Goal: Task Accomplishment & Management: Complete application form

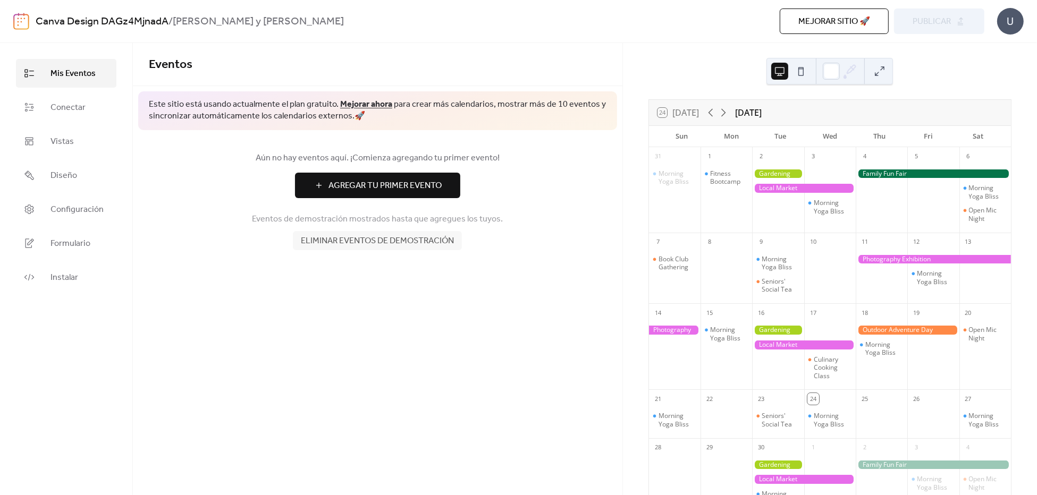
click at [801, 73] on button at bounding box center [800, 71] width 17 height 17
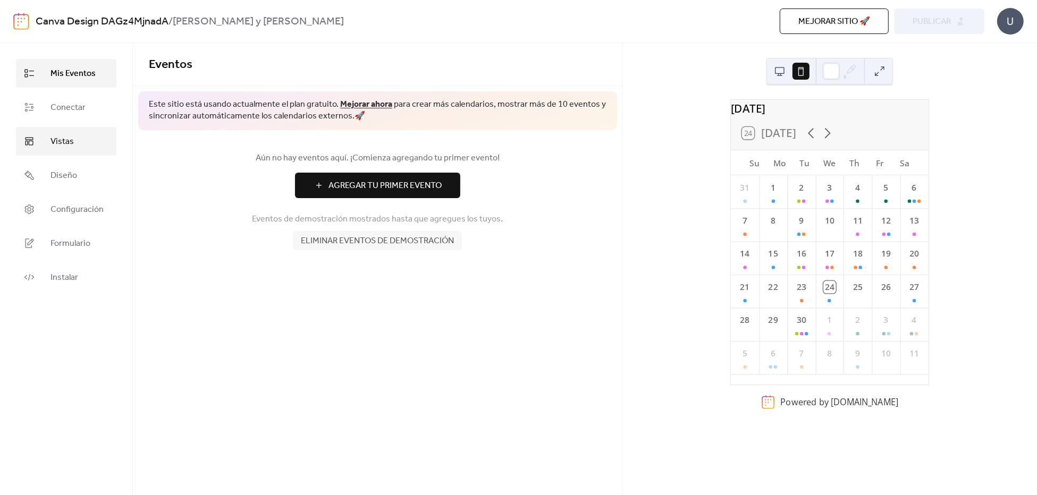
click at [80, 149] on link "Vistas" at bounding box center [66, 141] width 100 height 29
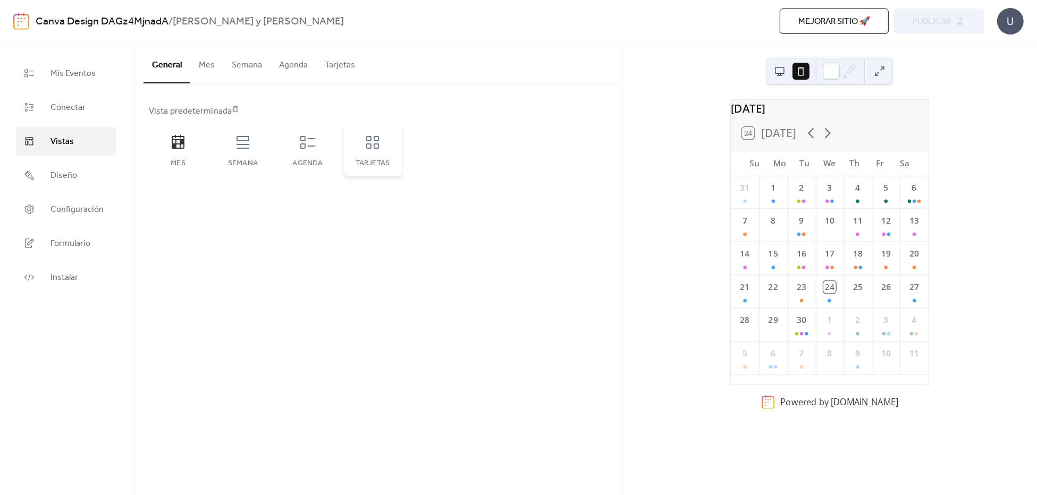
click at [376, 162] on div "Tarjetas" at bounding box center [372, 163] width 37 height 9
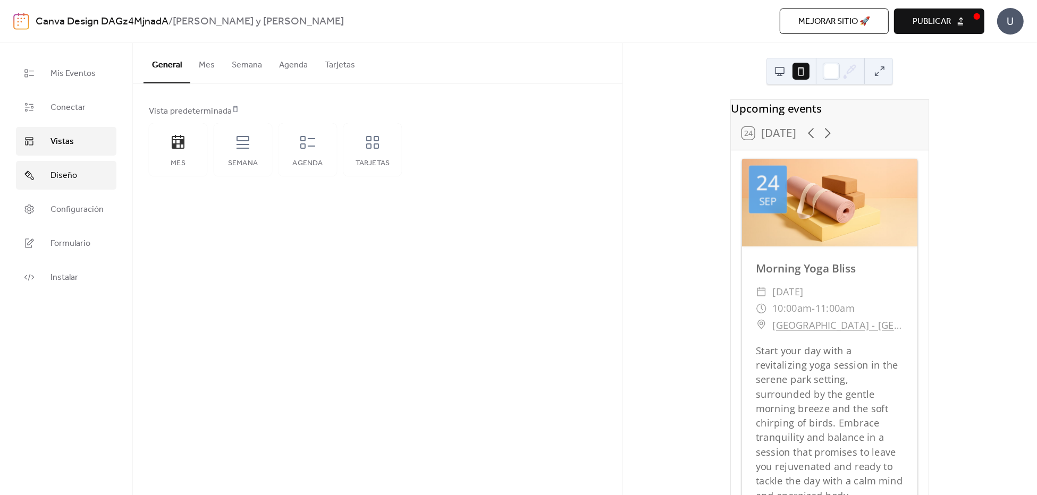
click at [70, 176] on span "Diseño" at bounding box center [63, 176] width 27 height 13
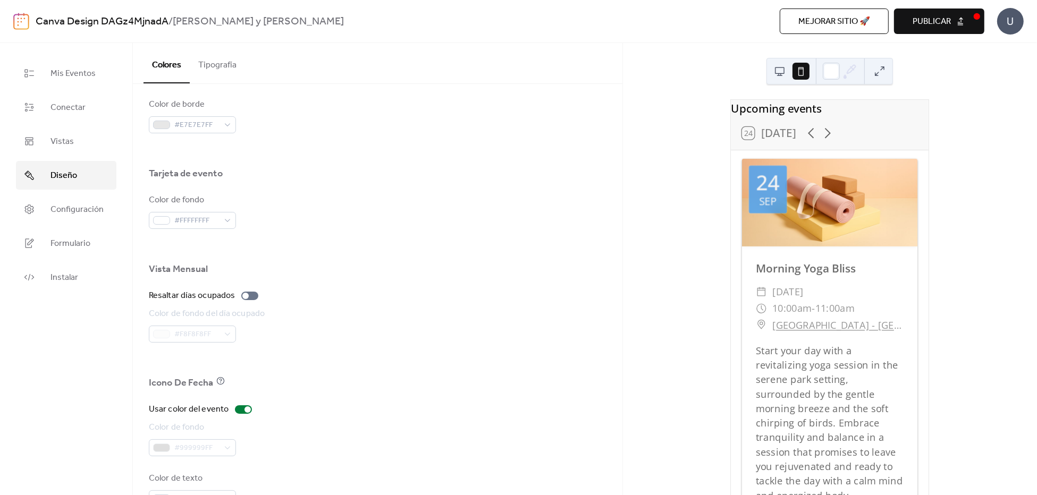
scroll to position [618, 0]
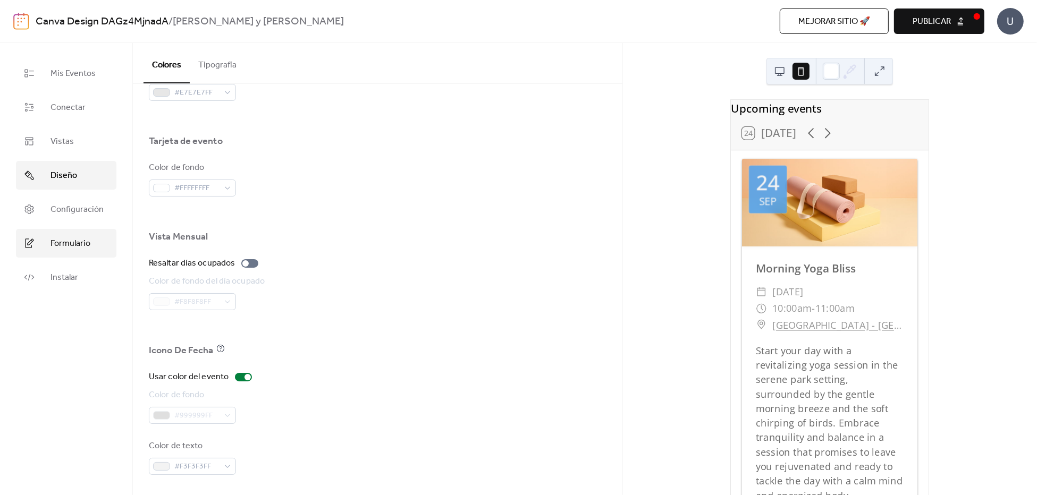
click at [102, 253] on link "Formulario" at bounding box center [66, 243] width 100 height 29
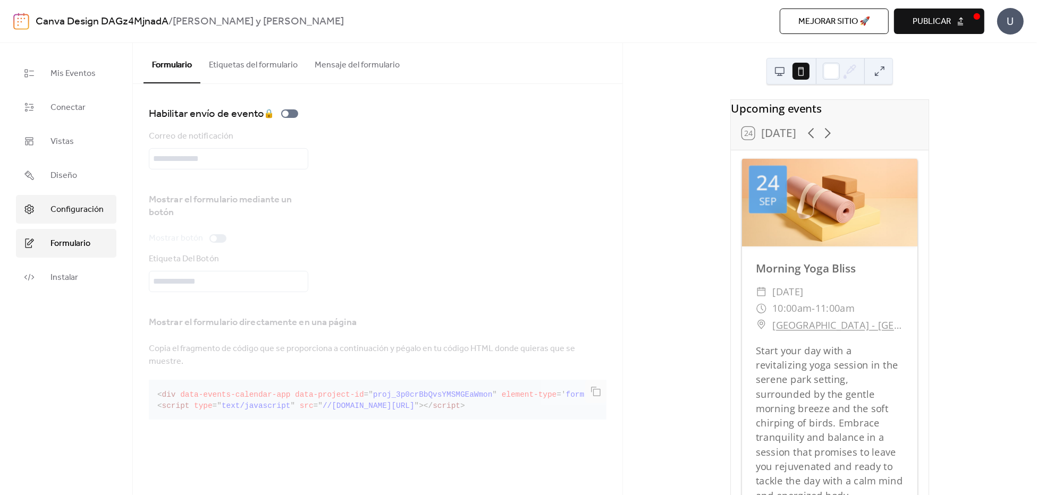
click at [106, 206] on link "Configuración" at bounding box center [66, 209] width 100 height 29
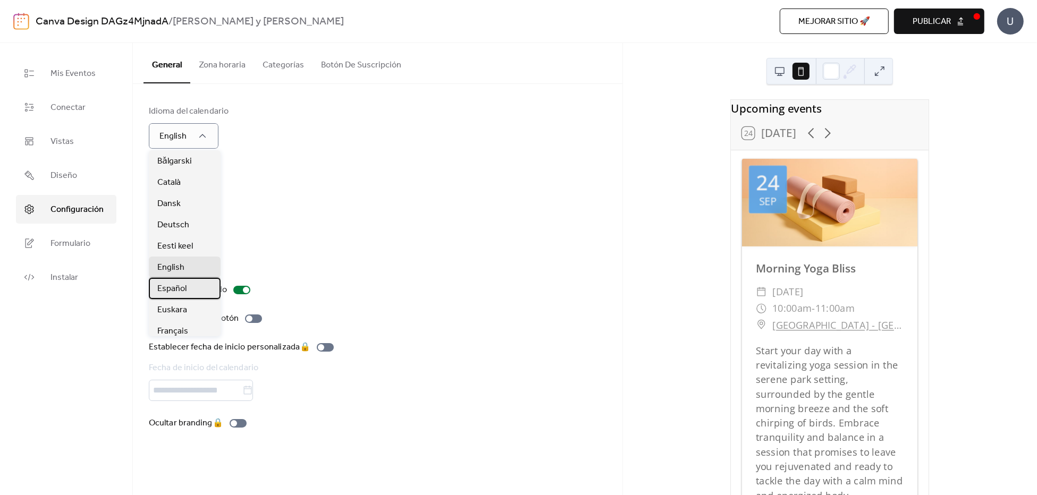
click at [193, 291] on div "Español" at bounding box center [185, 288] width 72 height 21
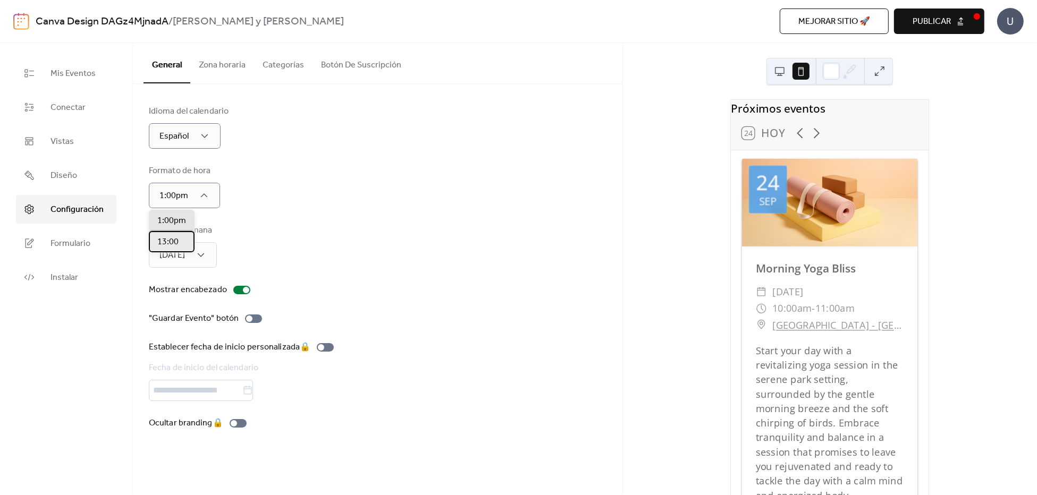
click at [177, 247] on span "13:00" at bounding box center [167, 242] width 21 height 13
click at [183, 302] on div "[DATE]" at bounding box center [171, 301] width 45 height 21
click at [251, 319] on div at bounding box center [253, 319] width 17 height 9
click at [99, 247] on link "Formulario" at bounding box center [66, 243] width 100 height 29
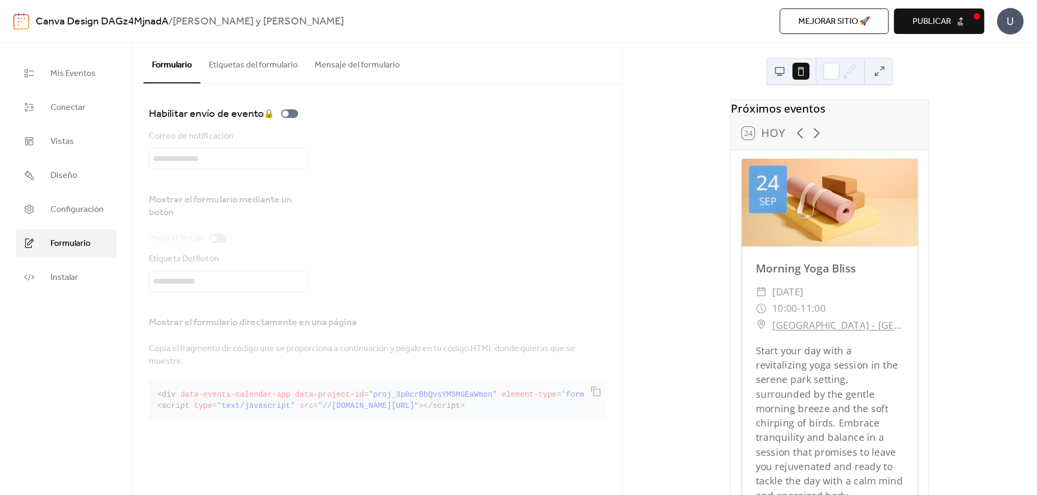
click at [291, 119] on div "Habilitar envío de evento 🔒" at bounding box center [226, 113] width 154 height 17
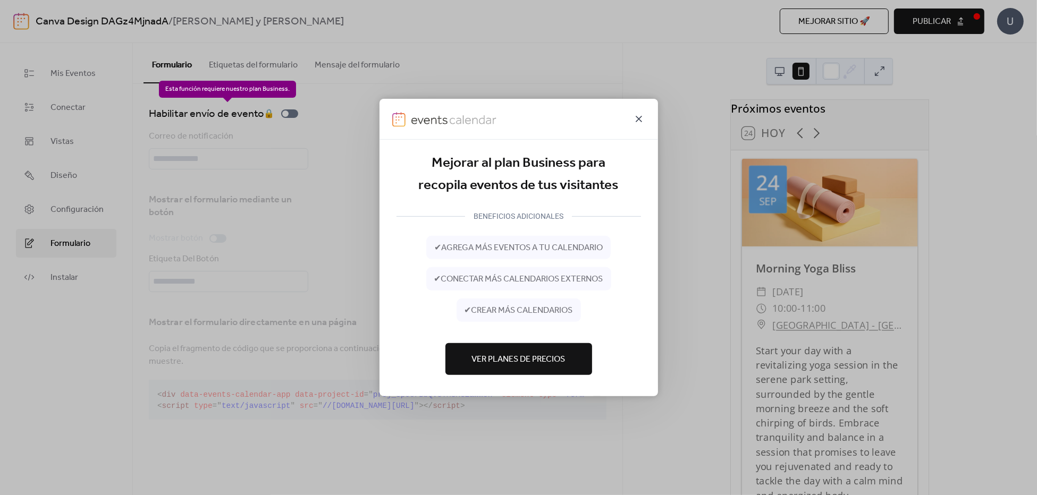
click at [638, 125] on icon at bounding box center [638, 119] width 13 height 13
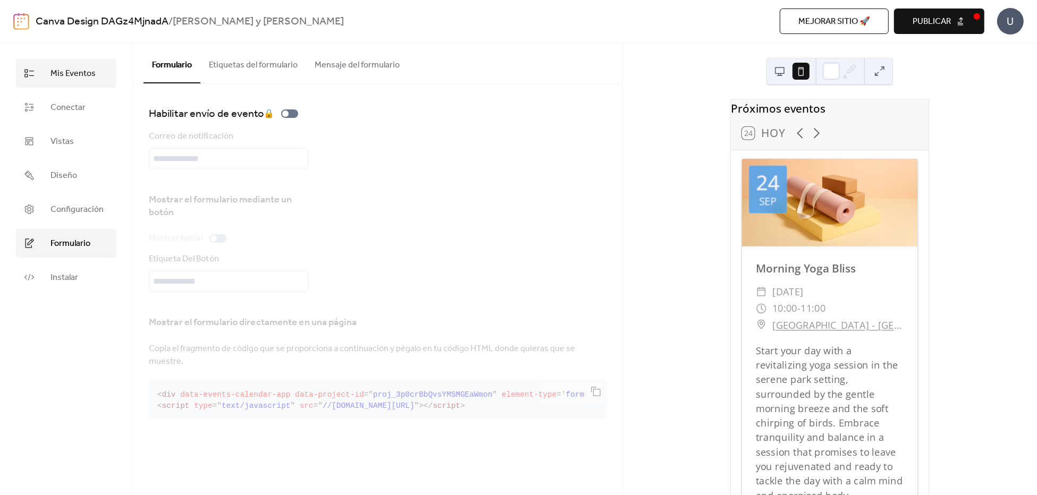
click at [95, 75] on link "Mis Eventos" at bounding box center [66, 73] width 100 height 29
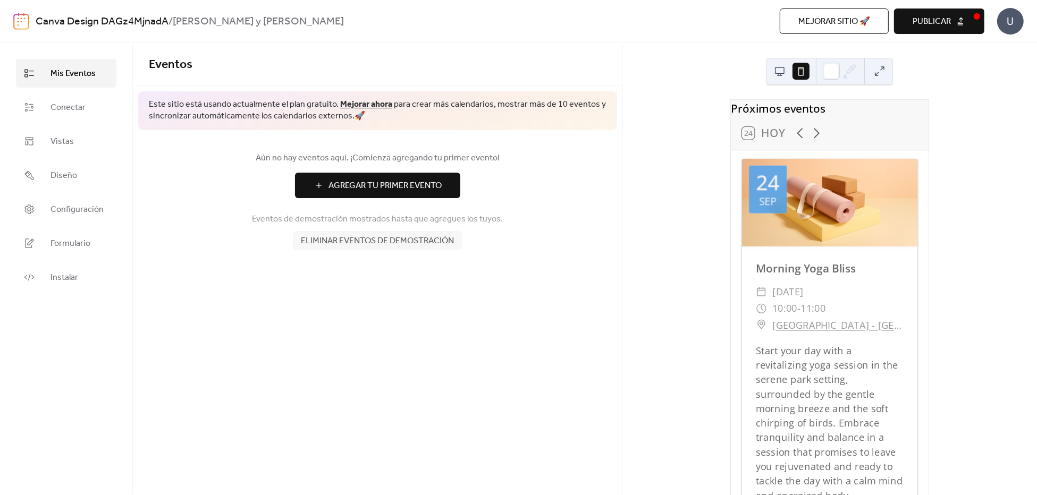
click at [372, 185] on span "Agregar Tu Primer Evento" at bounding box center [384, 186] width 113 height 13
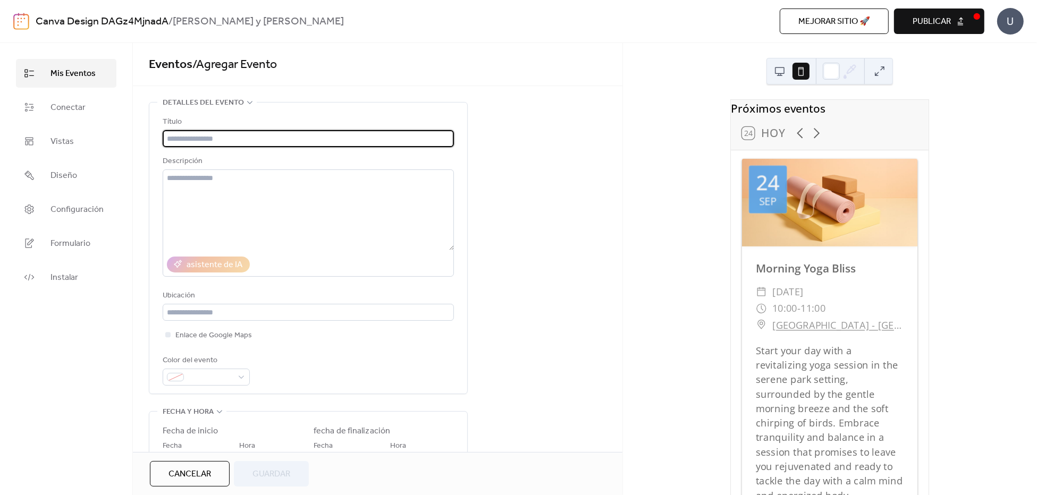
click at [281, 140] on input "text" at bounding box center [308, 138] width 291 height 17
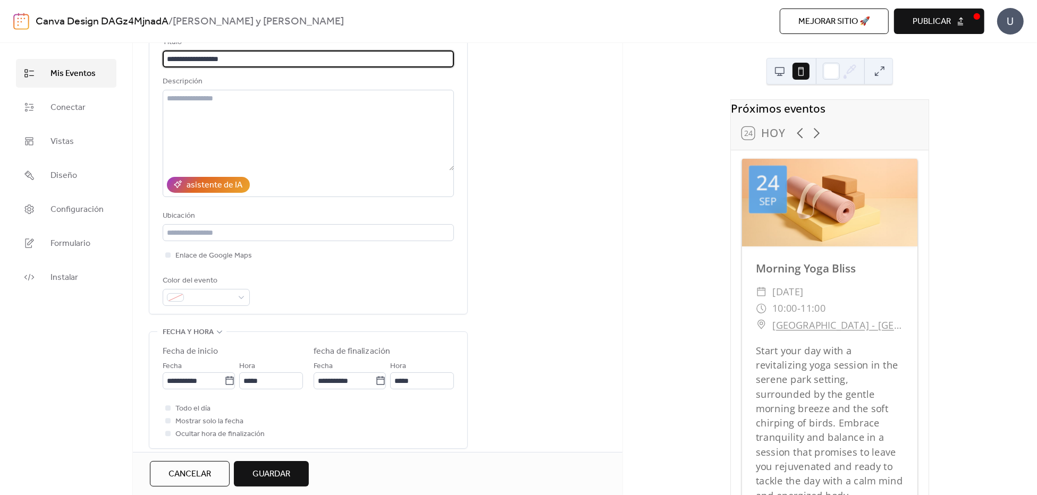
scroll to position [101, 0]
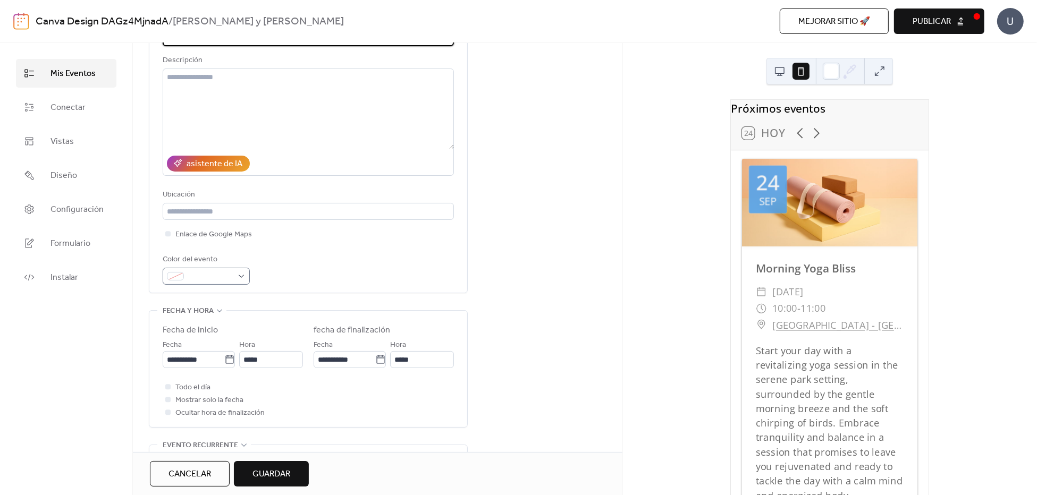
type input "**********"
click at [226, 278] on span at bounding box center [210, 276] width 45 height 13
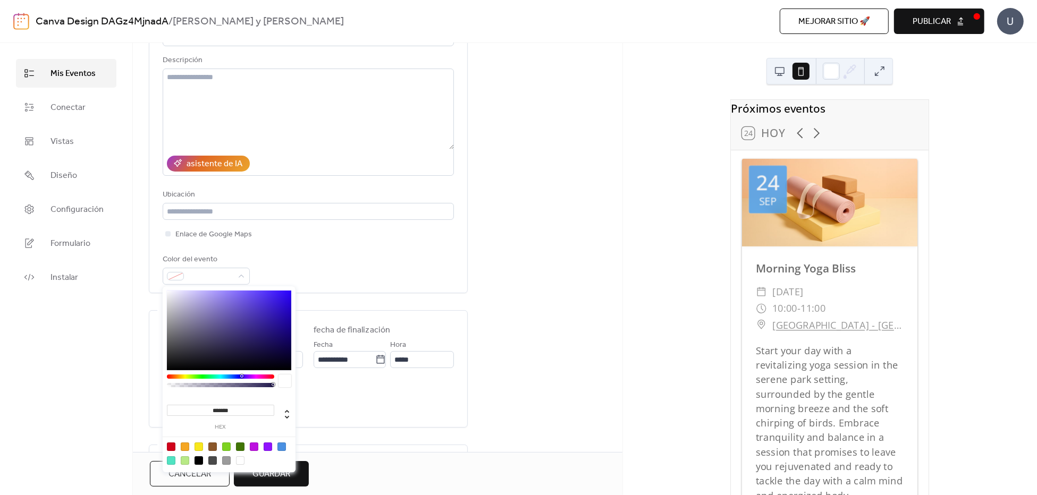
click at [240, 449] on div at bounding box center [240, 447] width 9 height 9
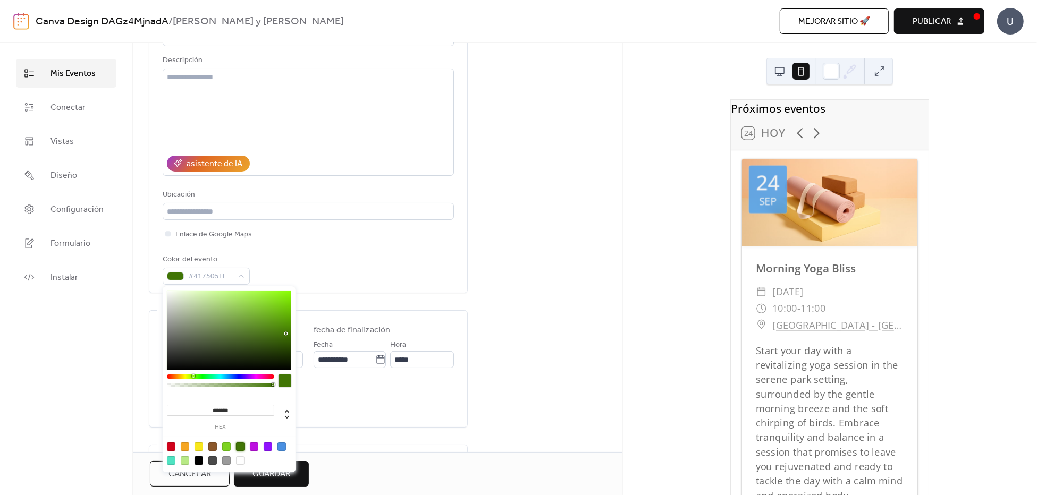
type input "**"
type input "**********"
click at [404, 263] on div "Color del evento #41750575" at bounding box center [308, 268] width 291 height 31
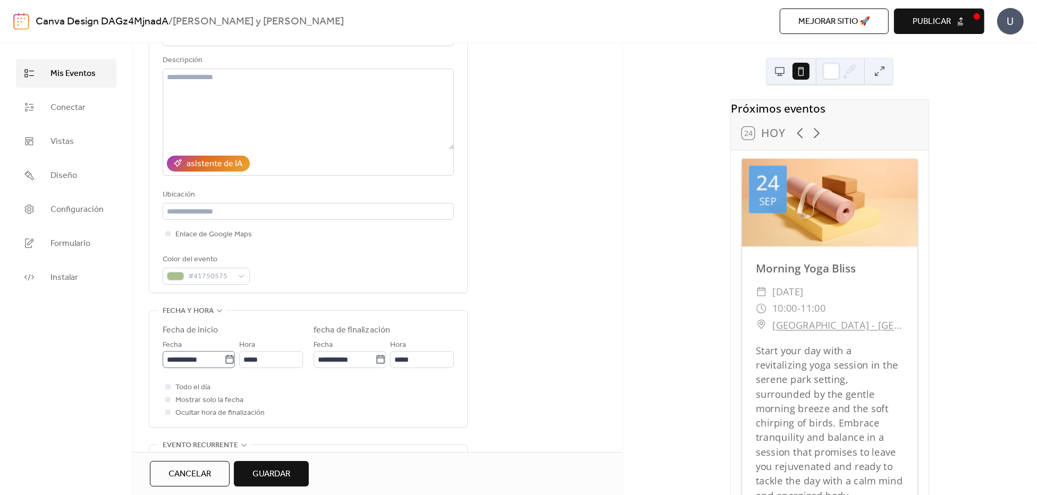
click at [228, 357] on icon at bounding box center [229, 359] width 11 height 11
click at [224, 357] on input "**********" at bounding box center [194, 359] width 62 height 17
click at [280, 209] on span "›" at bounding box center [283, 209] width 16 height 21
click at [278, 208] on span "›" at bounding box center [283, 209] width 16 height 21
click at [281, 206] on span "›" at bounding box center [283, 209] width 16 height 21
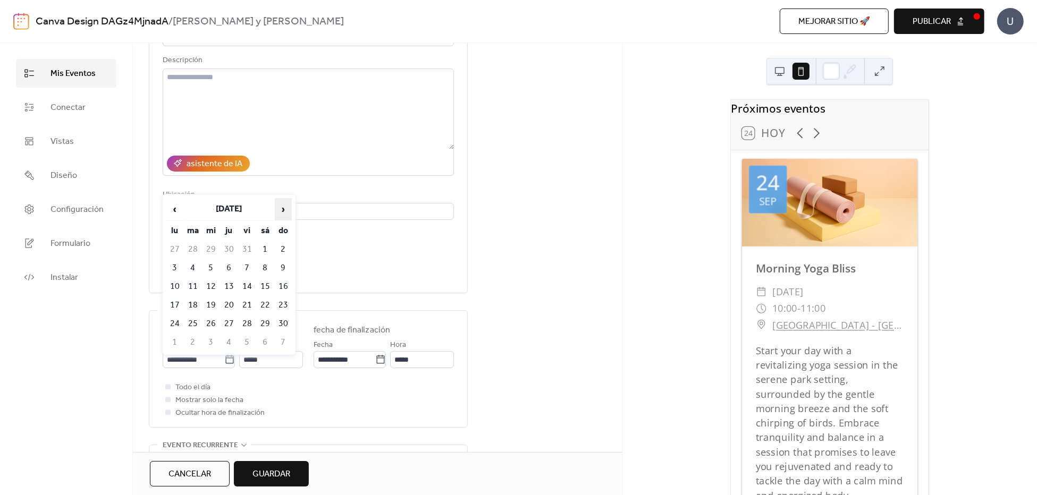
click at [281, 207] on span "›" at bounding box center [283, 209] width 16 height 21
click at [282, 207] on span "›" at bounding box center [283, 209] width 16 height 21
click at [282, 206] on span "›" at bounding box center [283, 209] width 16 height 21
click at [283, 208] on span "›" at bounding box center [283, 209] width 16 height 21
click at [282, 208] on span "›" at bounding box center [283, 209] width 16 height 21
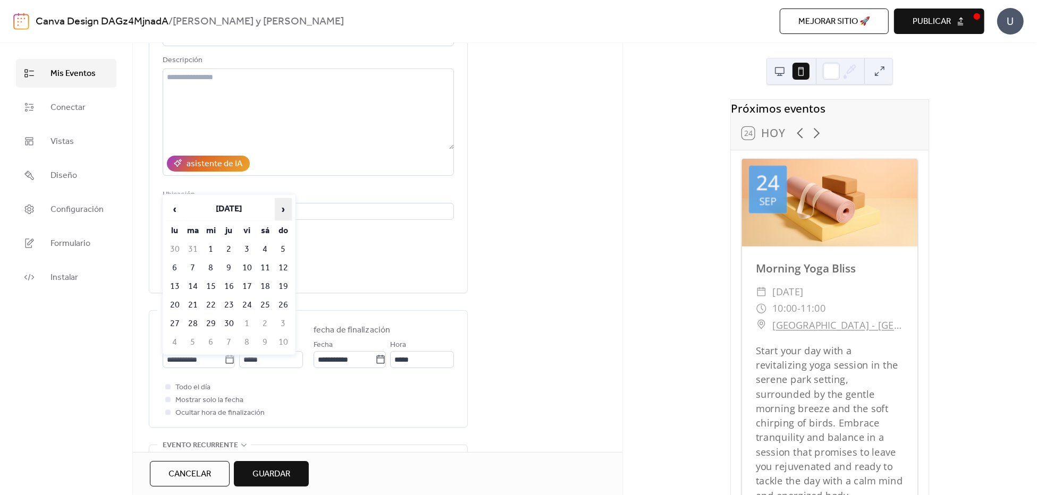
click at [282, 208] on span "›" at bounding box center [283, 209] width 16 height 21
click at [284, 207] on span "›" at bounding box center [283, 209] width 16 height 21
click at [284, 208] on span "›" at bounding box center [283, 209] width 16 height 21
click at [282, 209] on span "›" at bounding box center [283, 209] width 16 height 21
click at [173, 210] on span "‹" at bounding box center [175, 209] width 16 height 21
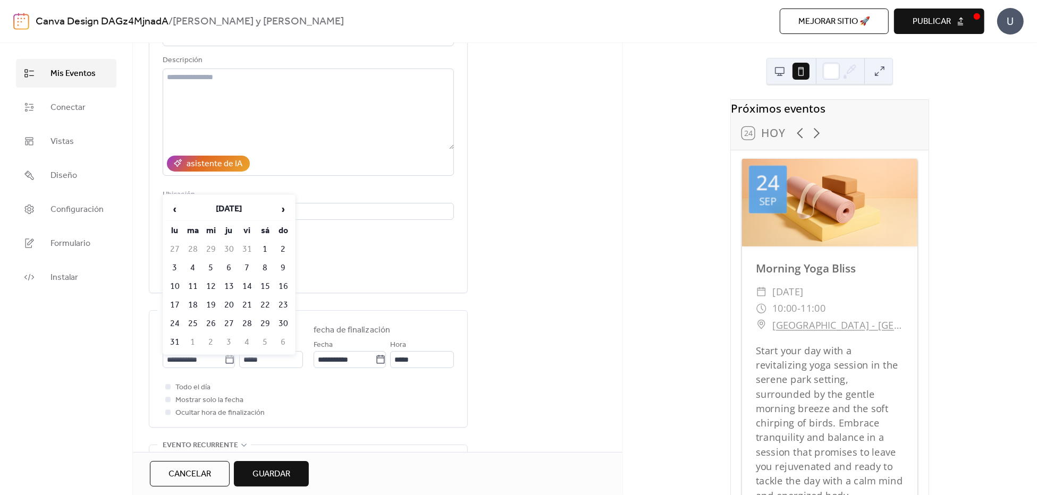
click at [266, 303] on td "22" at bounding box center [265, 306] width 17 height 18
type input "**********"
click at [274, 361] on input "*****" at bounding box center [271, 359] width 64 height 17
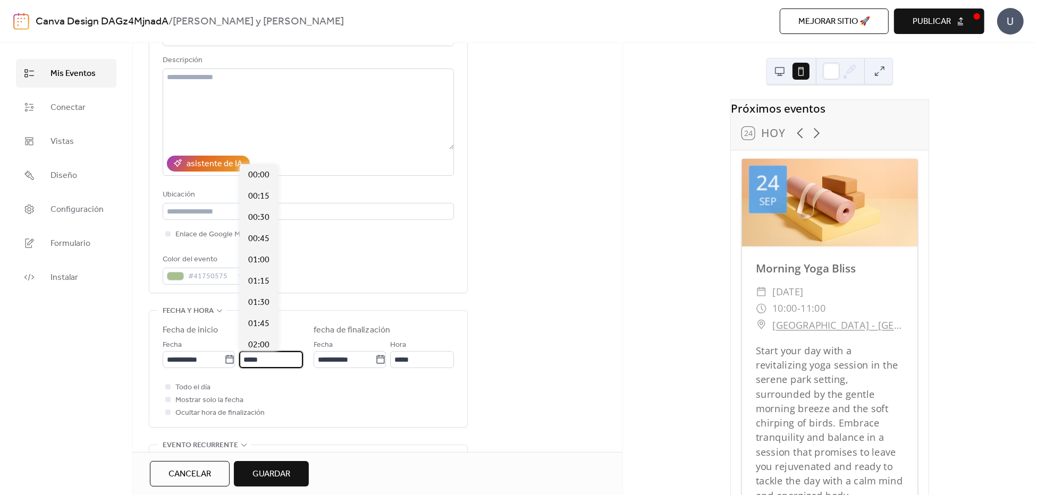
scroll to position [1020, 0]
type input "*"
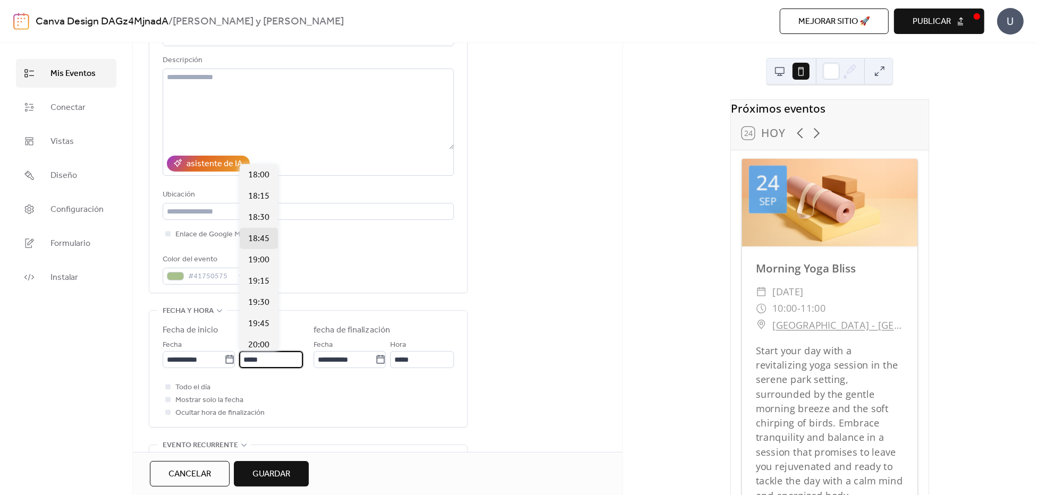
type input "*****"
click at [266, 235] on span "18:45" at bounding box center [258, 239] width 21 height 13
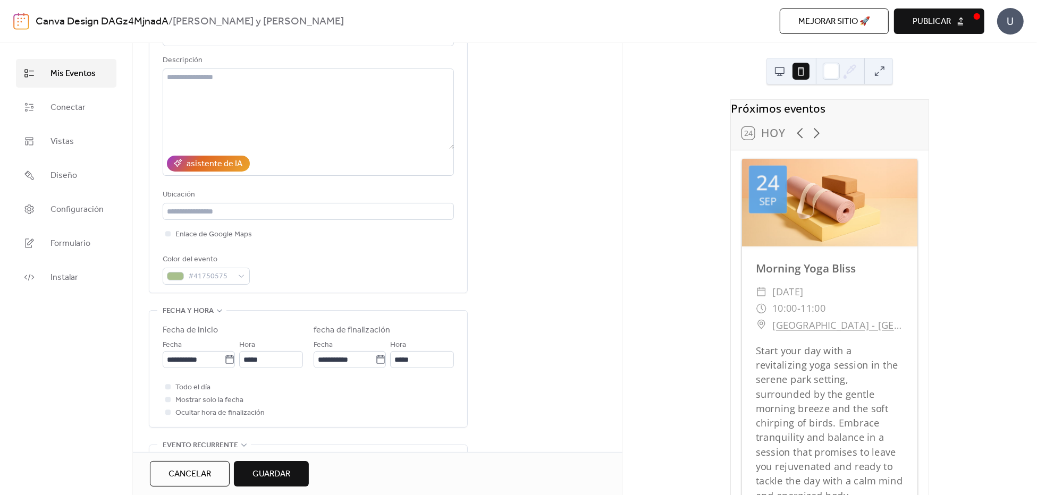
type input "*****"
click at [362, 355] on input "**********" at bounding box center [345, 359] width 62 height 17
click at [375, 358] on icon at bounding box center [380, 359] width 11 height 11
click at [375, 358] on input "**********" at bounding box center [345, 359] width 62 height 17
click at [417, 302] on td "22" at bounding box center [416, 306] width 17 height 18
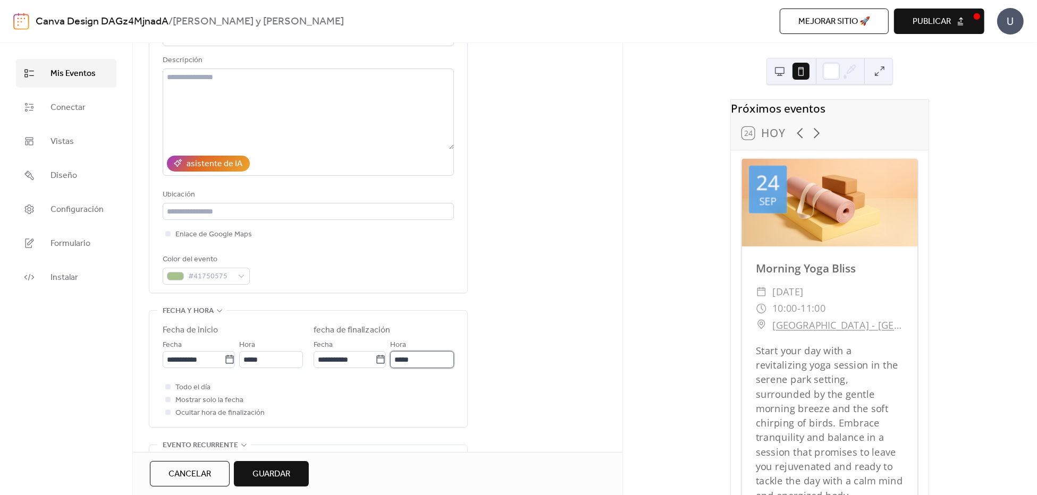
click at [428, 358] on input "*****" at bounding box center [422, 359] width 64 height 17
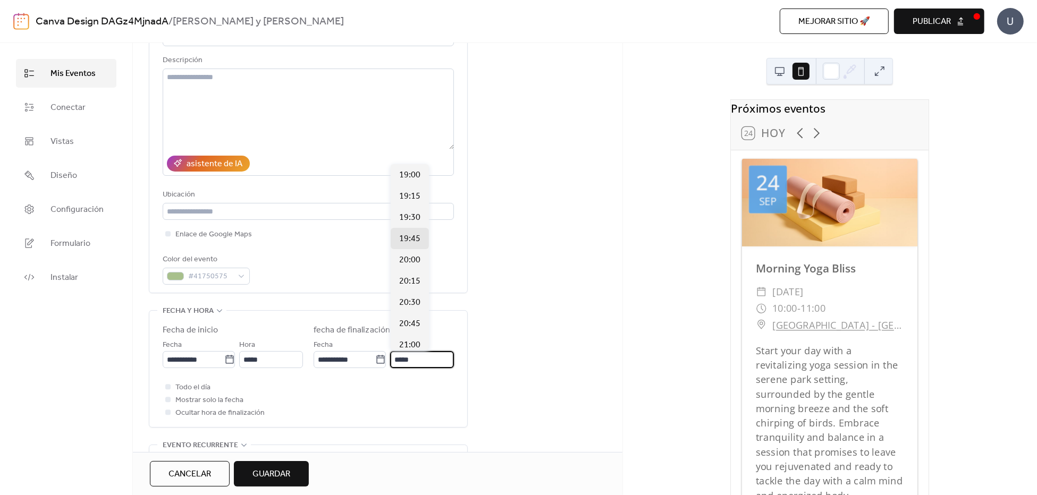
click at [379, 357] on icon at bounding box center [380, 359] width 8 height 9
click at [375, 357] on input "**********" at bounding box center [345, 359] width 62 height 17
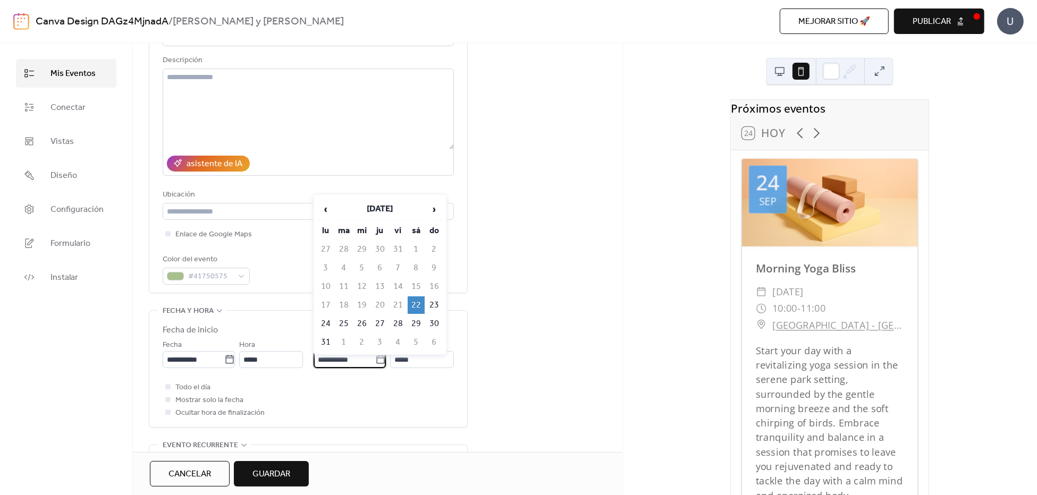
click at [432, 301] on td "23" at bounding box center [434, 306] width 17 height 18
type input "**********"
click at [422, 360] on input "*****" at bounding box center [422, 359] width 64 height 17
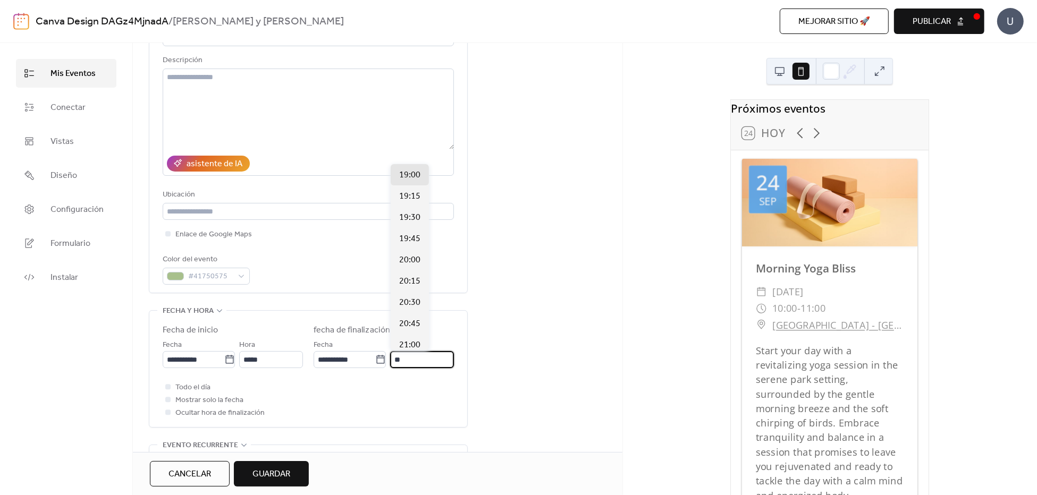
type input "*"
type input "*****"
click at [571, 322] on div "**********" at bounding box center [377, 343] width 489 height 685
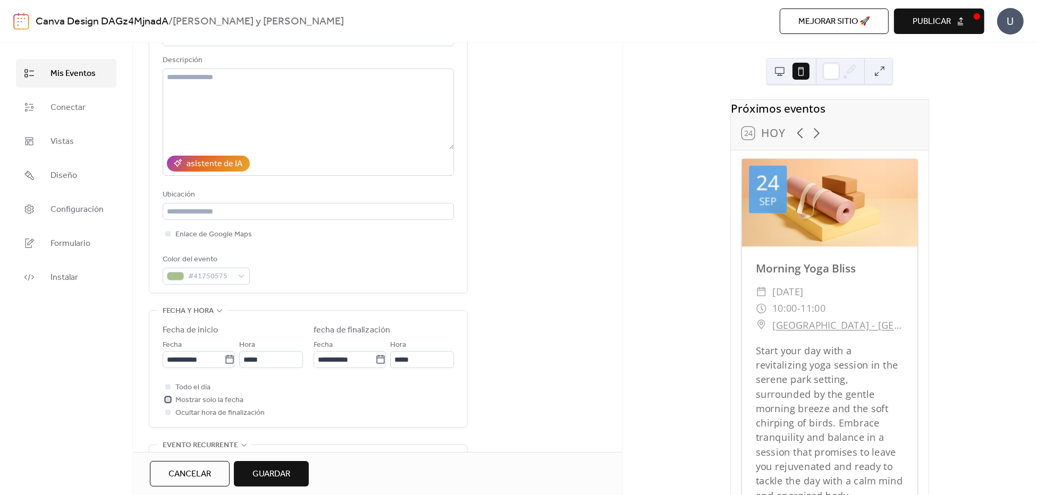
click at [219, 399] on span "Mostrar solo la fecha" at bounding box center [209, 400] width 68 height 13
click at [199, 388] on span "Todo el día" at bounding box center [192, 388] width 35 height 13
click at [204, 384] on span "Todo el día" at bounding box center [192, 388] width 35 height 13
click at [170, 387] on div at bounding box center [167, 386] width 5 height 5
click at [191, 403] on span "Mostrar solo la fecha" at bounding box center [209, 400] width 68 height 13
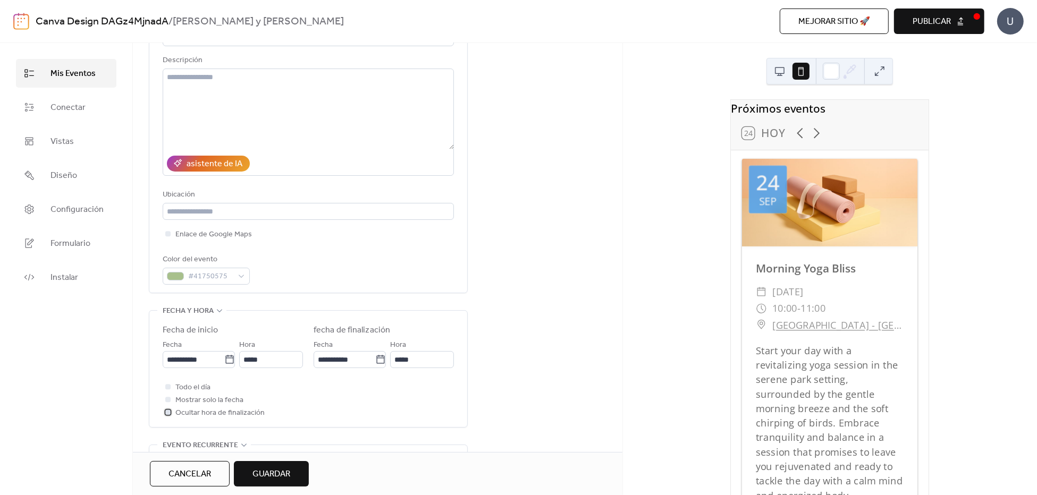
click at [243, 412] on span "Ocultar hora de finalización" at bounding box center [219, 413] width 89 height 13
click at [168, 410] on div at bounding box center [167, 412] width 5 height 5
click at [167, 412] on div at bounding box center [167, 412] width 5 height 5
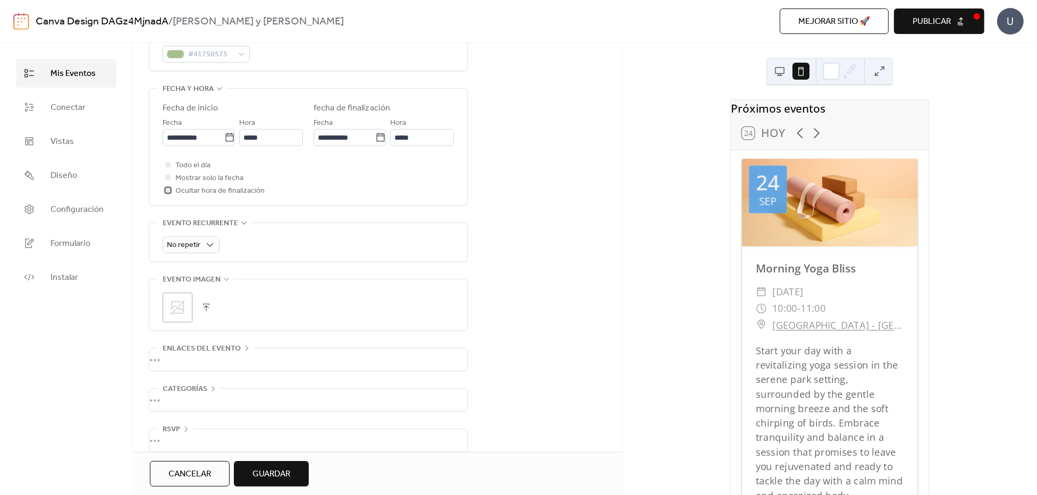
scroll to position [325, 0]
click at [266, 358] on div "•••" at bounding box center [308, 358] width 318 height 22
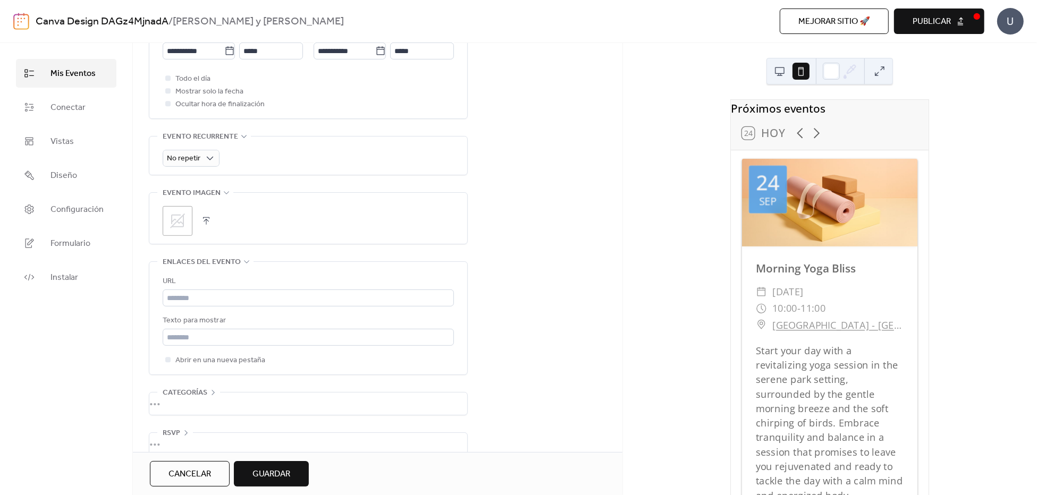
scroll to position [423, 0]
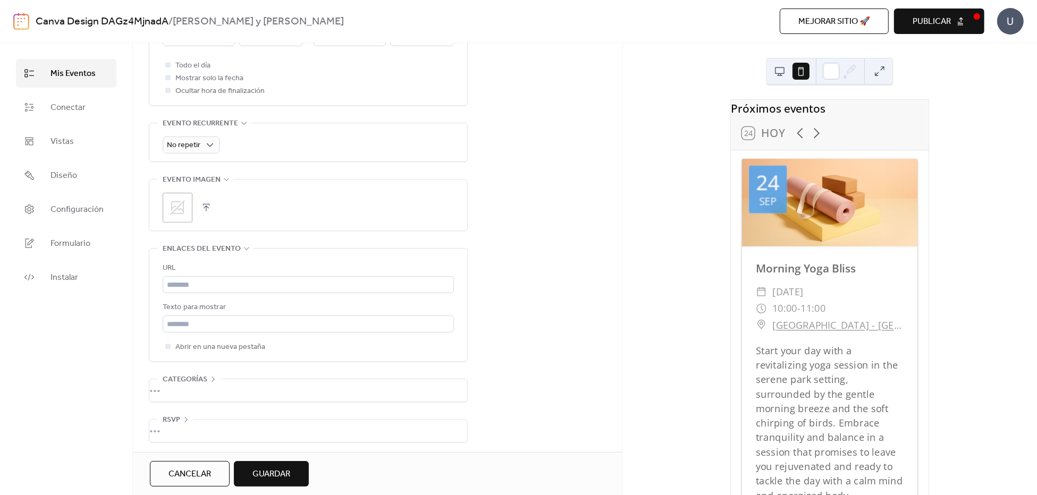
click at [285, 399] on div "•••" at bounding box center [308, 390] width 318 height 22
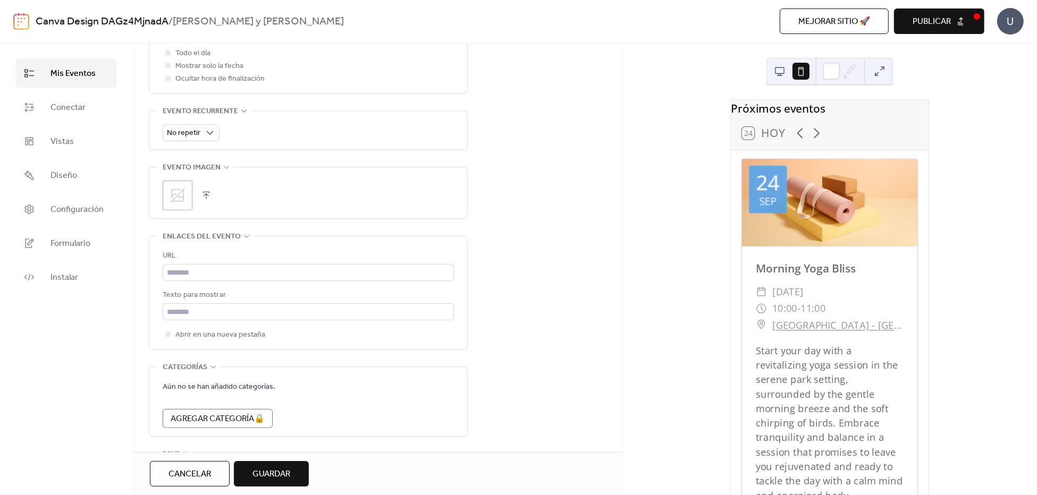
scroll to position [470, 0]
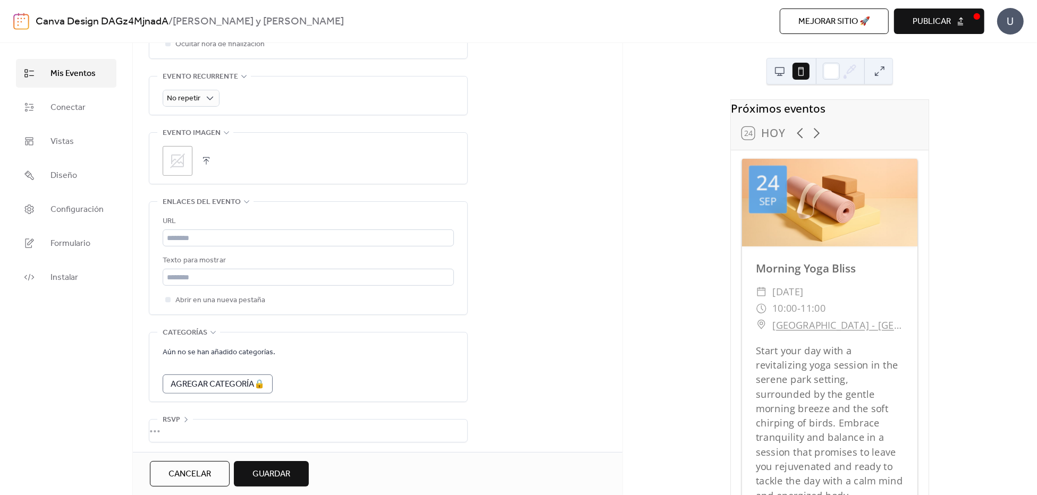
click at [267, 425] on div "•••" at bounding box center [308, 431] width 318 height 22
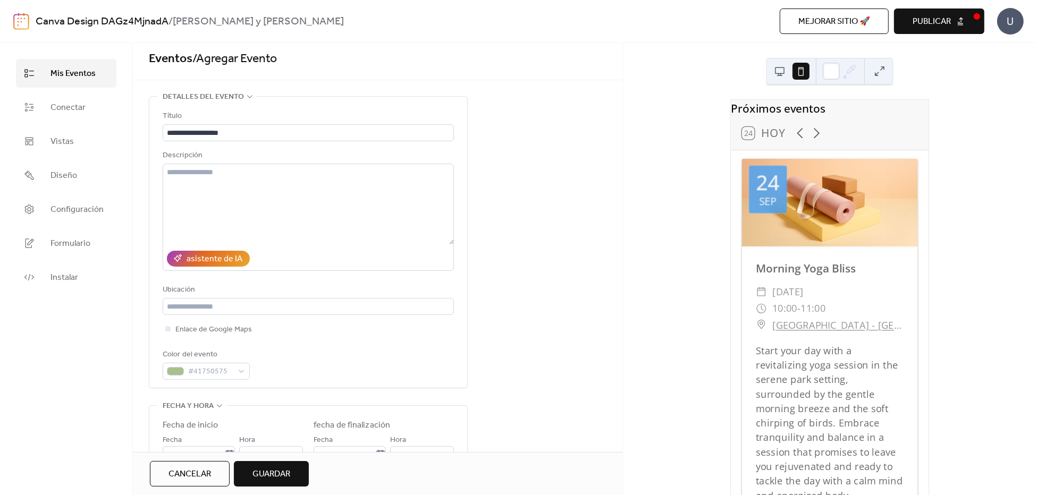
scroll to position [0, 0]
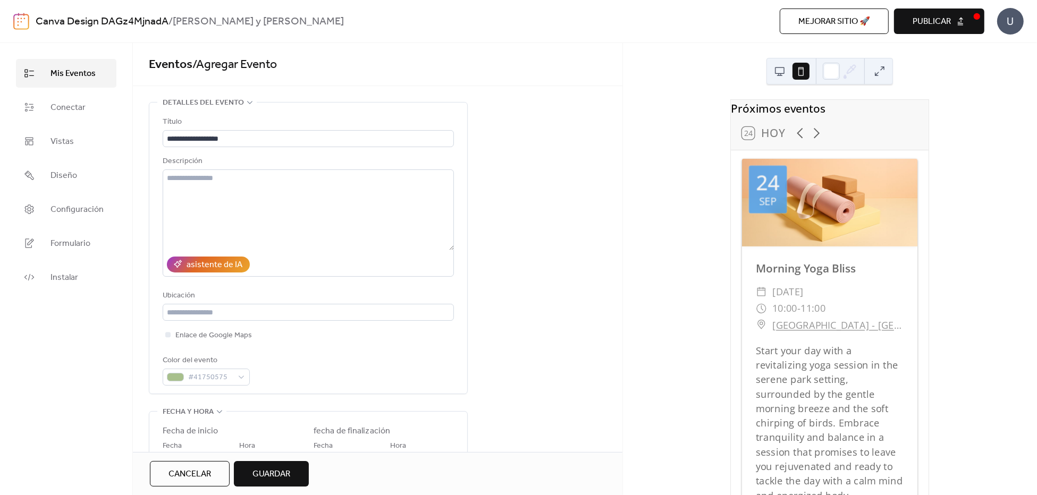
click at [292, 473] on button "Guardar" at bounding box center [271, 474] width 75 height 26
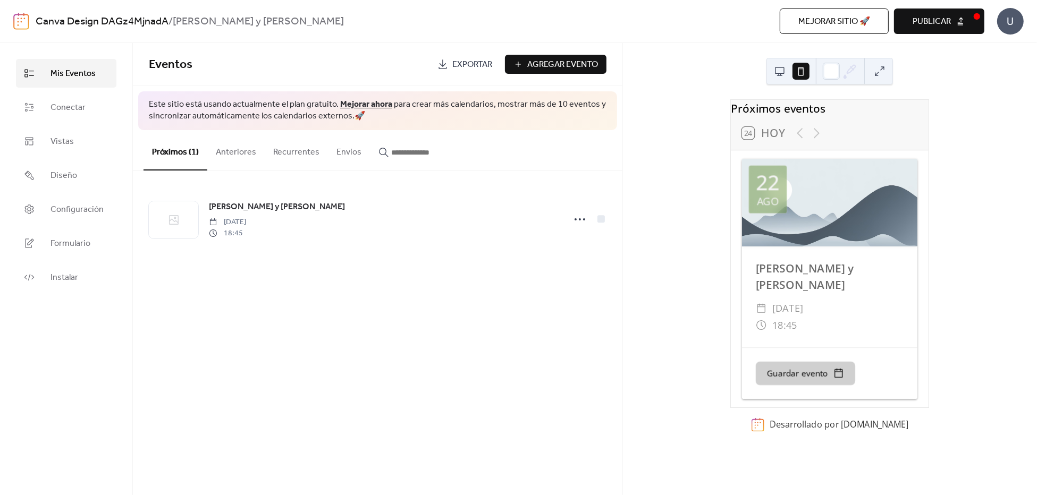
click at [837, 365] on button "Guardar evento" at bounding box center [805, 372] width 99 height 23
click at [514, 385] on div "Eventos Exportar Agregar Evento Este sitio está usando actualmente el plan grat…" at bounding box center [377, 269] width 489 height 452
click at [845, 235] on div at bounding box center [829, 203] width 175 height 88
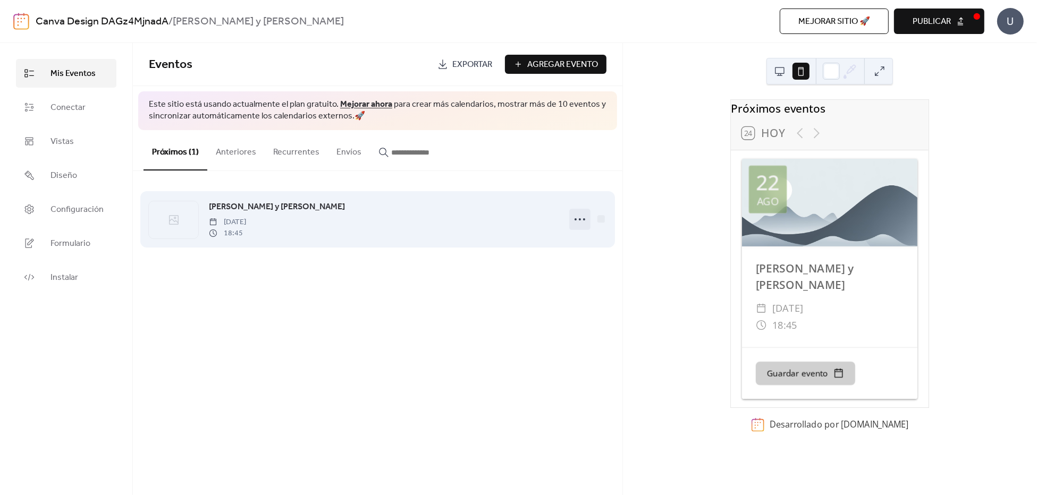
click at [581, 219] on icon at bounding box center [579, 219] width 17 height 17
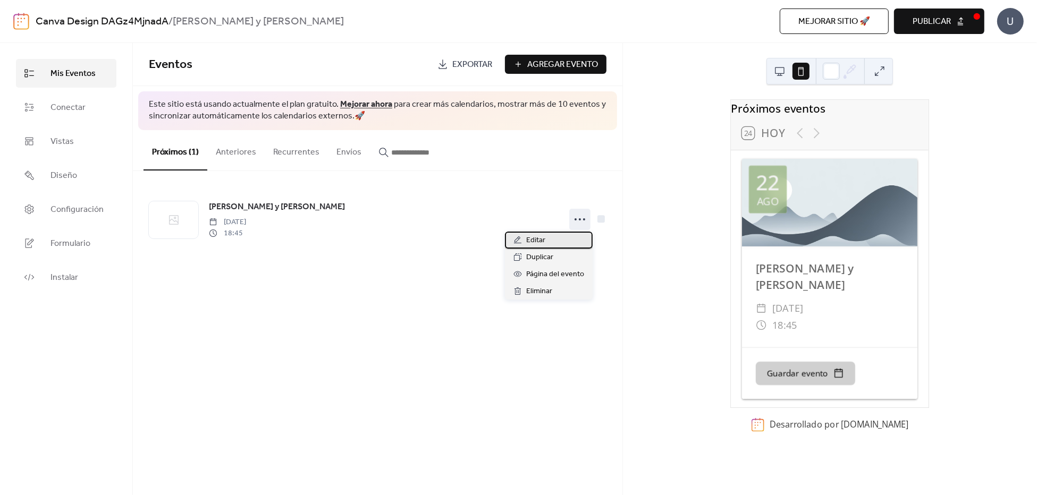
click at [555, 243] on div "Editar" at bounding box center [549, 240] width 88 height 17
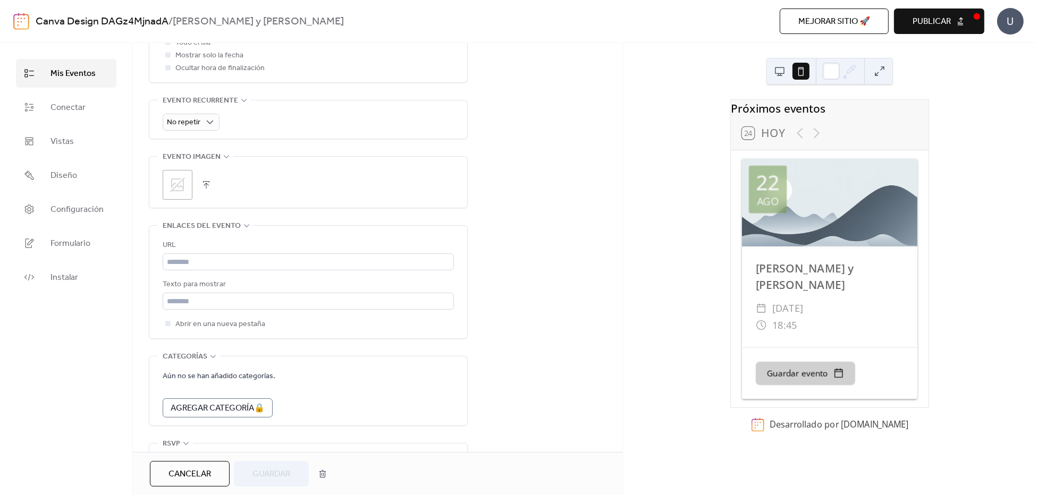
scroll to position [450, 0]
click at [206, 184] on button "button" at bounding box center [206, 181] width 15 height 15
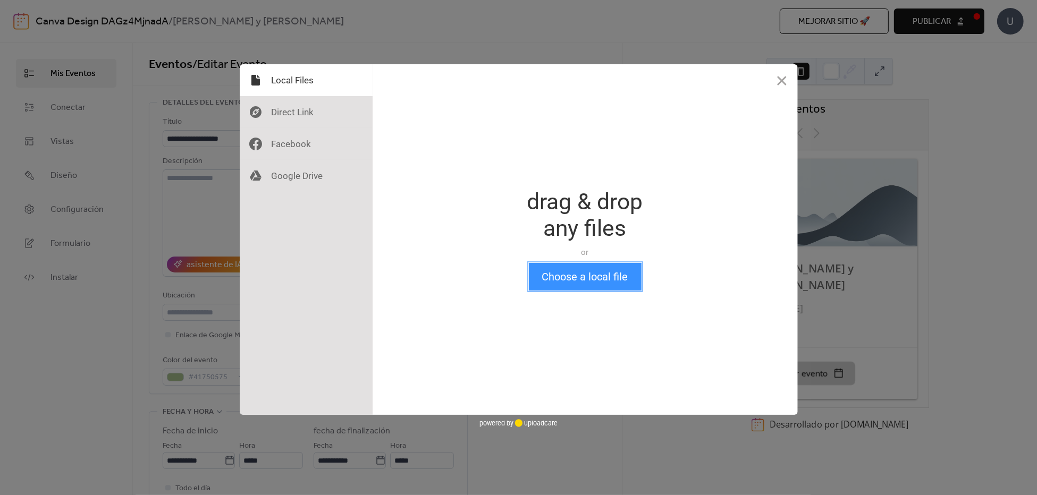
click at [614, 274] on button "Choose a local file" at bounding box center [585, 277] width 113 height 28
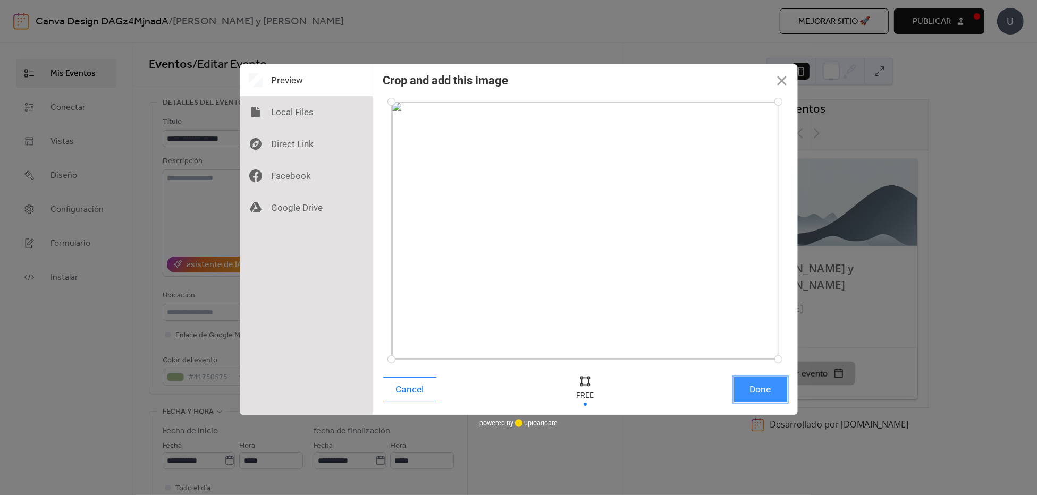
click at [766, 392] on button "Done" at bounding box center [760, 389] width 53 height 25
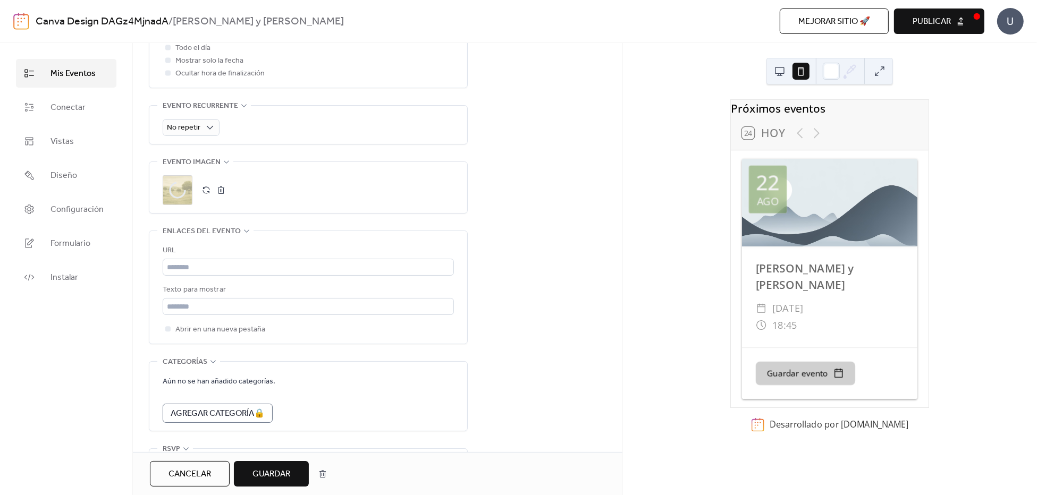
scroll to position [443, 0]
click at [265, 476] on span "Guardar" at bounding box center [271, 474] width 38 height 13
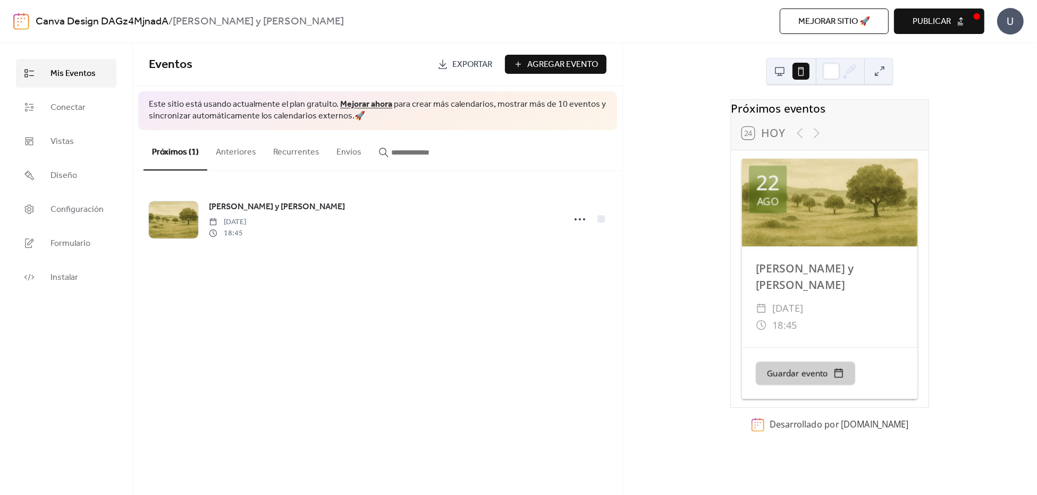
click at [964, 20] on button "Publicar" at bounding box center [939, 22] width 90 height 26
click at [478, 64] on span "Exportar" at bounding box center [472, 64] width 40 height 13
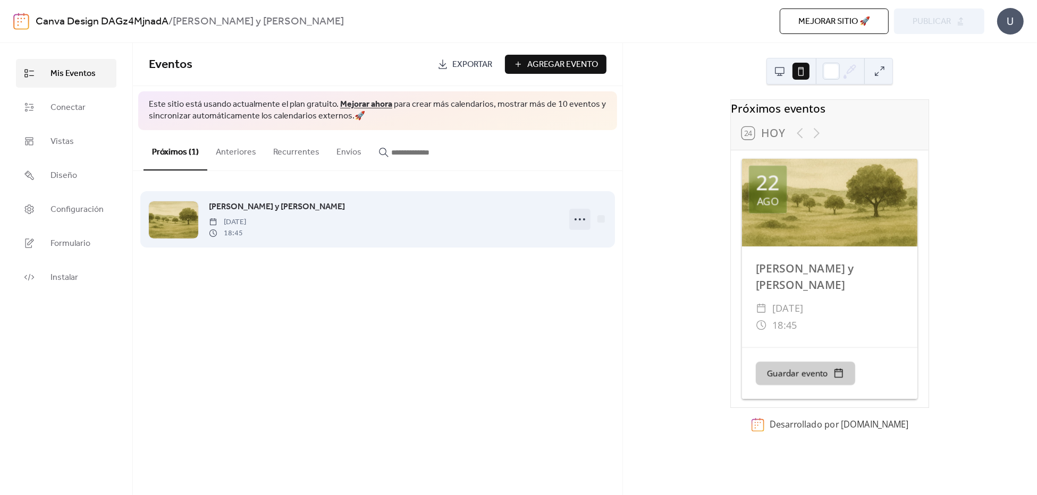
click at [576, 224] on icon at bounding box center [579, 219] width 17 height 17
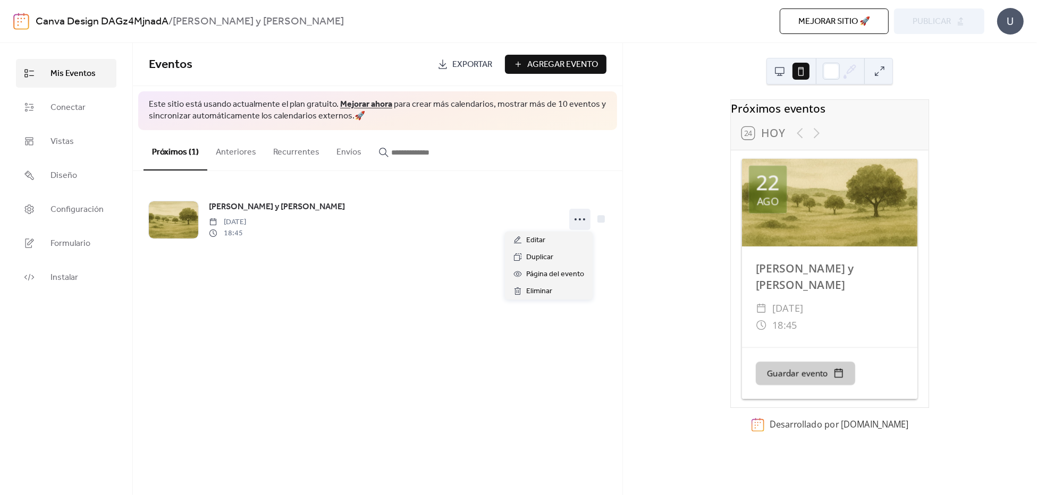
click at [557, 380] on div "Eventos Exportar Agregar Evento Este sitio está usando actualmente el plan grat…" at bounding box center [377, 269] width 489 height 452
click at [806, 375] on button "Guardar evento" at bounding box center [805, 372] width 99 height 23
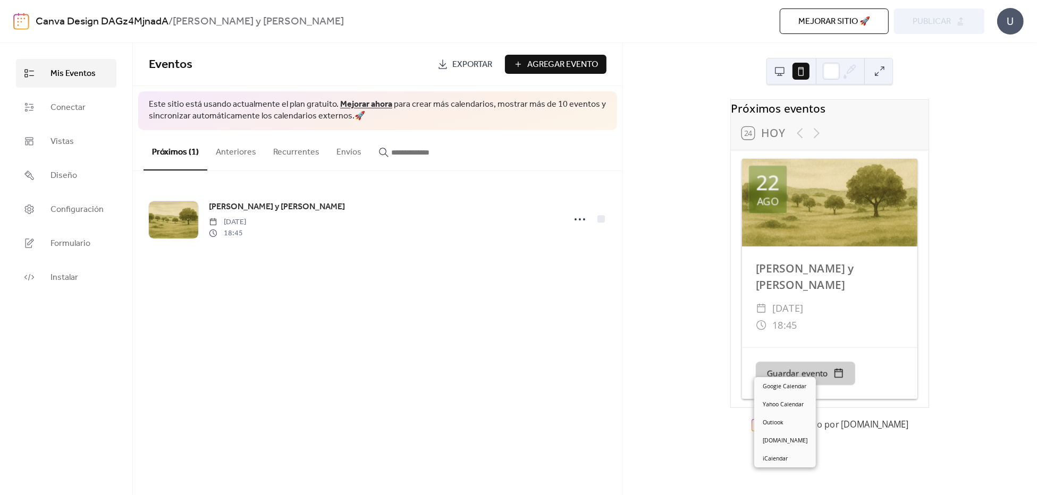
click at [976, 290] on div "Próximos eventos 24 [DATE] [DATE] [PERSON_NAME] y [PERSON_NAME] ​ [DATE] ​ 18:4…" at bounding box center [830, 269] width 414 height 452
click at [1009, 23] on div "U" at bounding box center [1010, 21] width 27 height 27
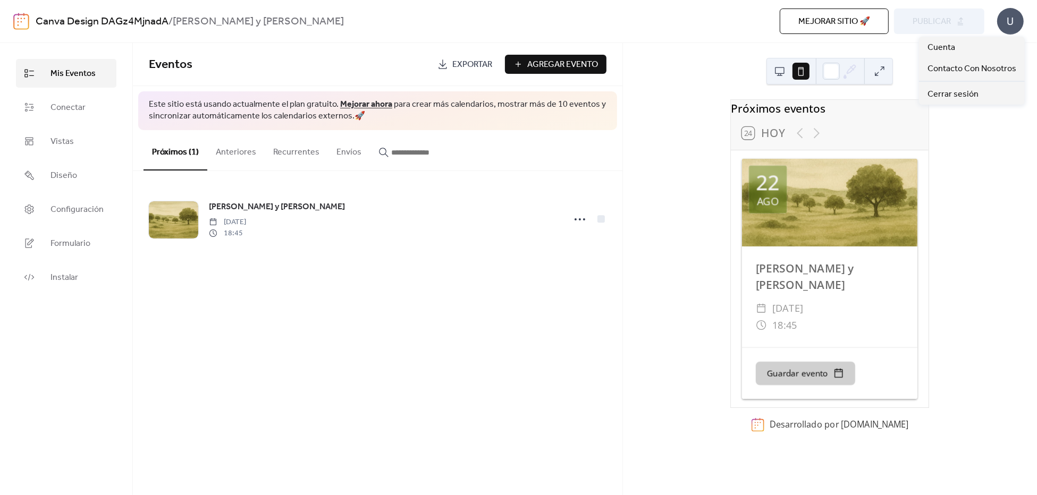
click at [967, 162] on div "Próximos eventos 24 [DATE] [DATE] [PERSON_NAME] y [PERSON_NAME] ​ [DATE] ​ 18:4…" at bounding box center [830, 269] width 414 height 452
click at [94, 73] on span "Mis Eventos" at bounding box center [72, 73] width 45 height 13
click at [146, 30] on link "Canva Design DAGz4MjnadA" at bounding box center [102, 22] width 133 height 20
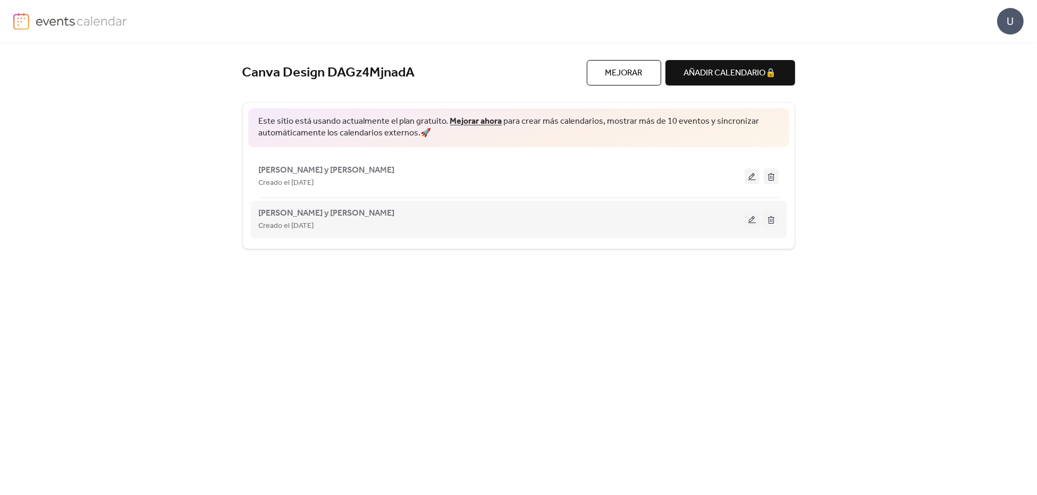
click at [774, 224] on button at bounding box center [771, 220] width 15 height 16
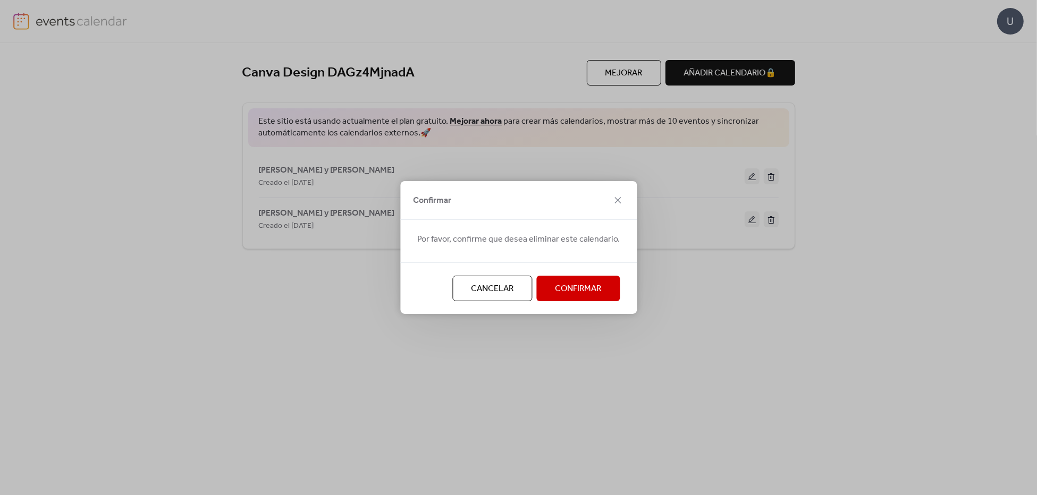
click at [597, 294] on span "Confirmar" at bounding box center [578, 289] width 46 height 13
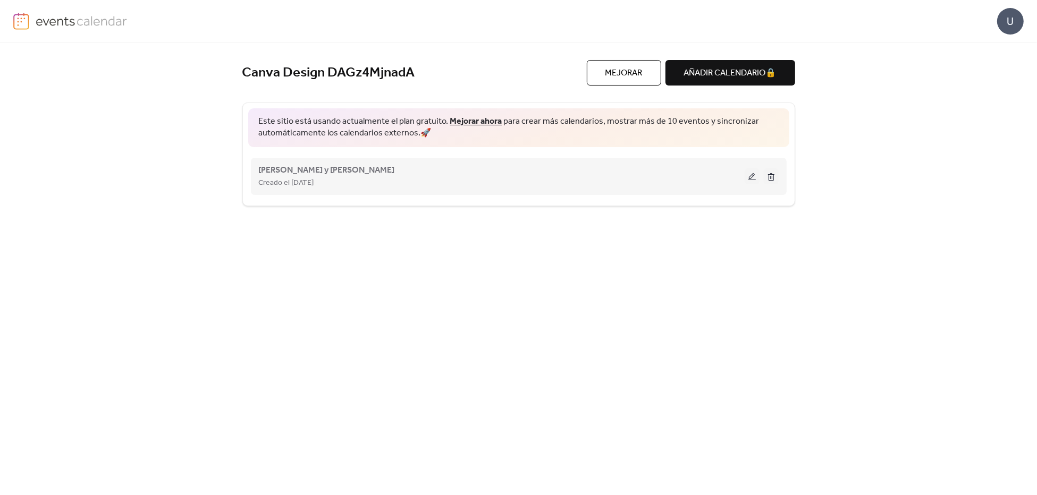
click at [491, 180] on div "Creado el [DATE]" at bounding box center [502, 182] width 486 height 13
click at [750, 181] on button at bounding box center [752, 176] width 15 height 16
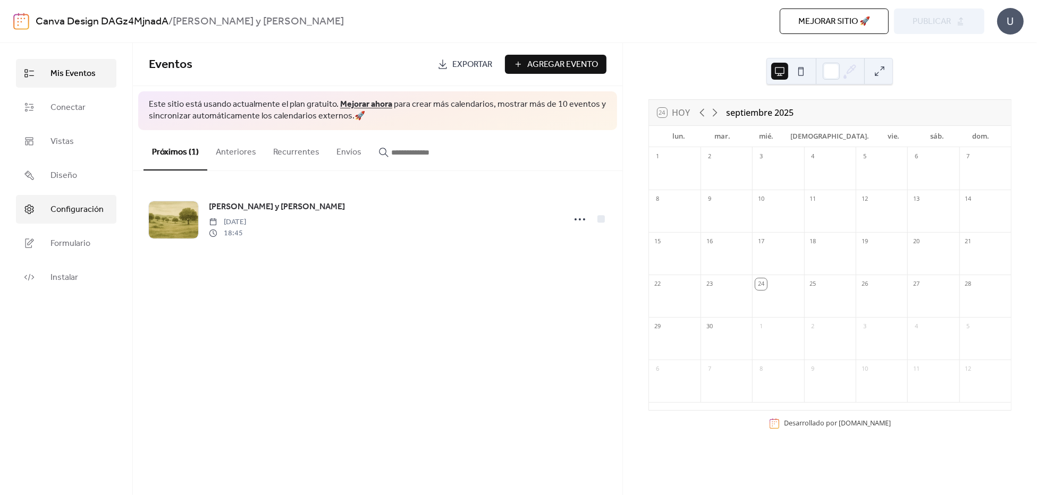
click at [100, 206] on span "Configuración" at bounding box center [76, 210] width 53 height 13
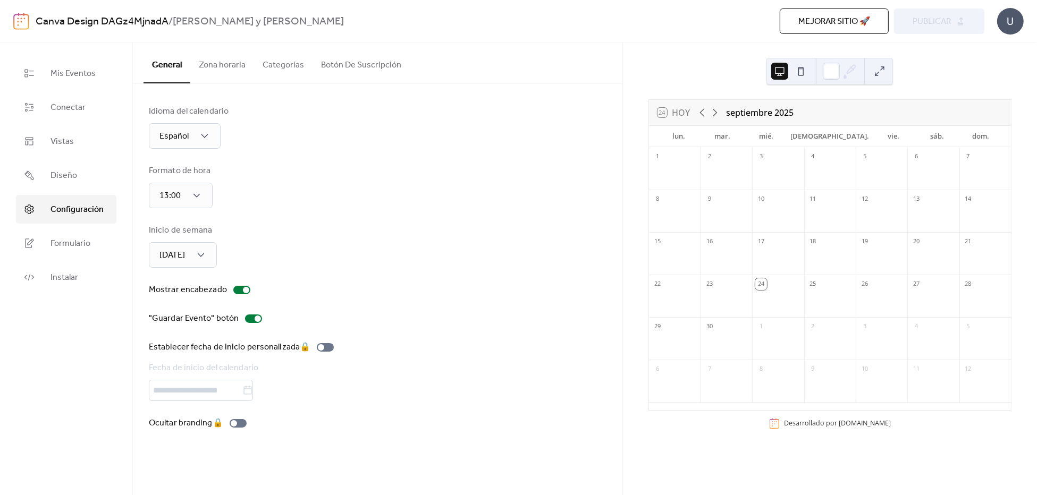
click at [210, 70] on button "Zona horaria" at bounding box center [222, 62] width 64 height 39
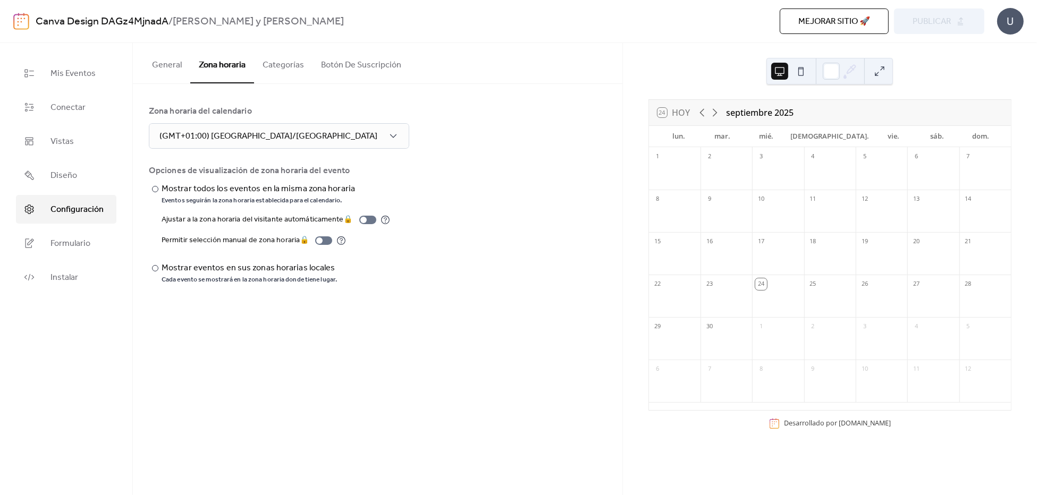
click at [284, 71] on button "Categorías" at bounding box center [283, 62] width 58 height 39
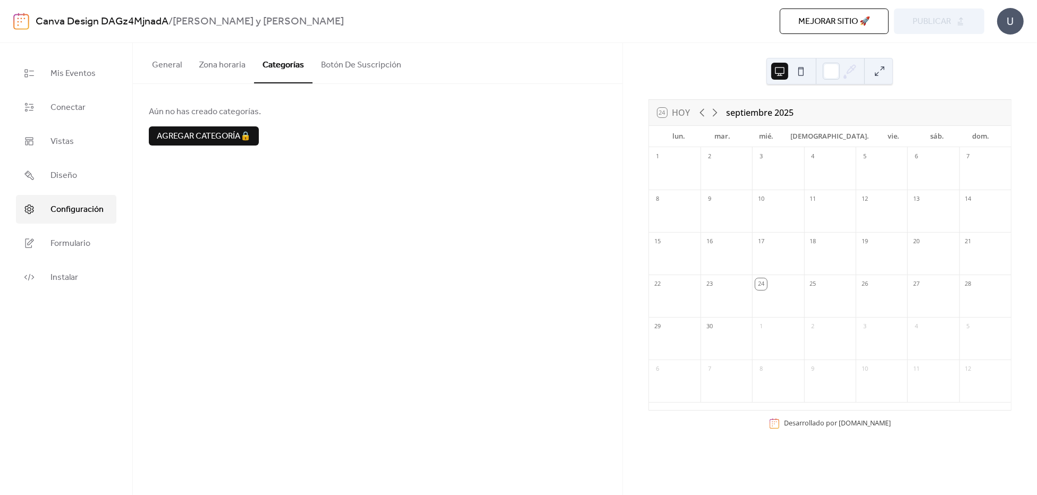
click at [354, 68] on button "Botón De Suscripción" at bounding box center [360, 62] width 97 height 39
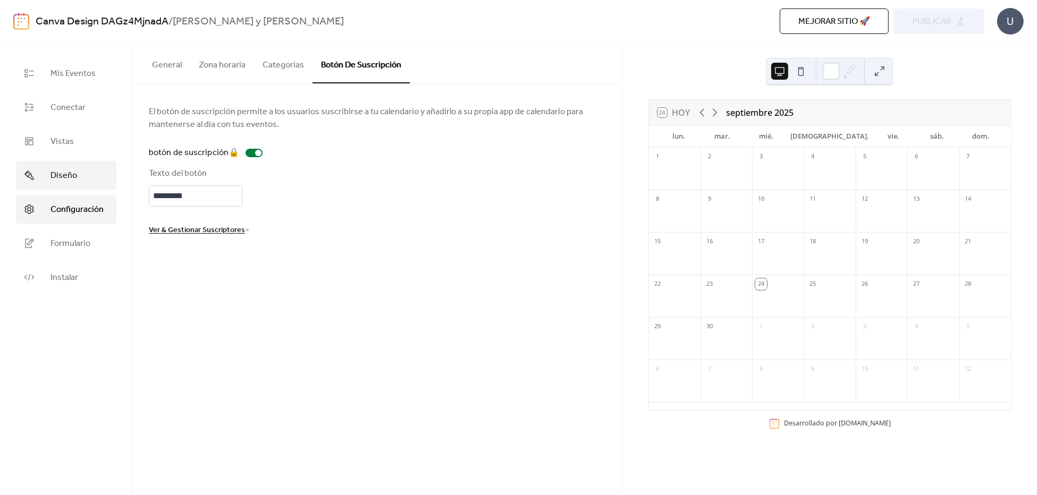
click at [102, 172] on link "Diseño" at bounding box center [66, 175] width 100 height 29
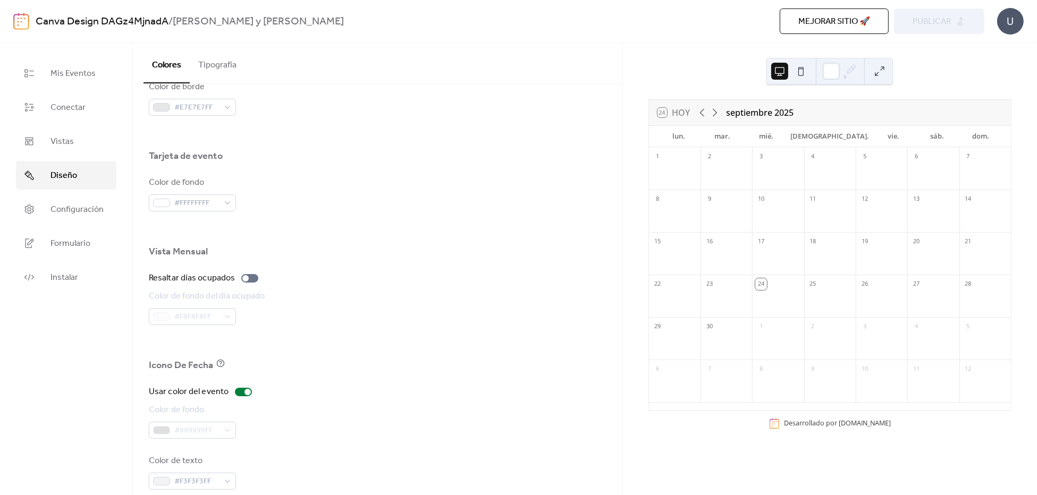
scroll to position [618, 0]
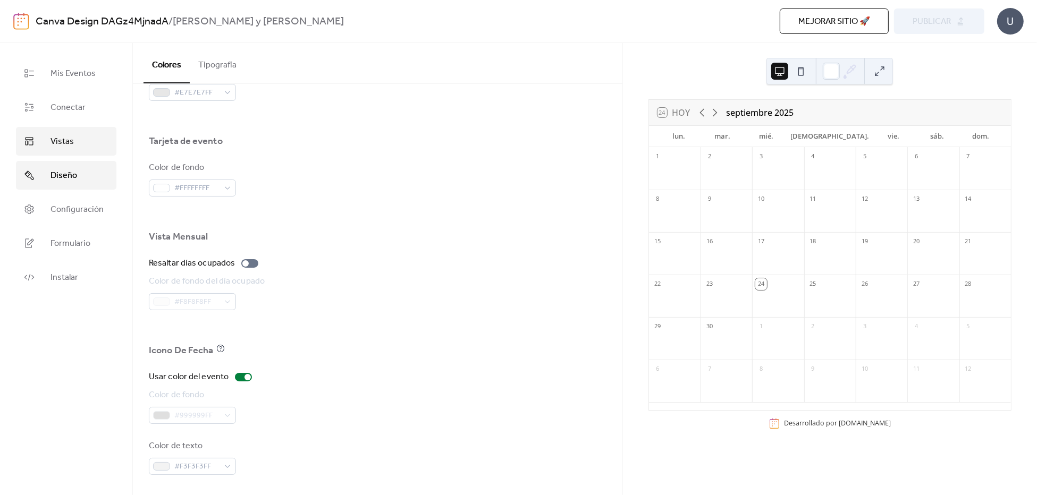
click at [89, 151] on link "Vistas" at bounding box center [66, 141] width 100 height 29
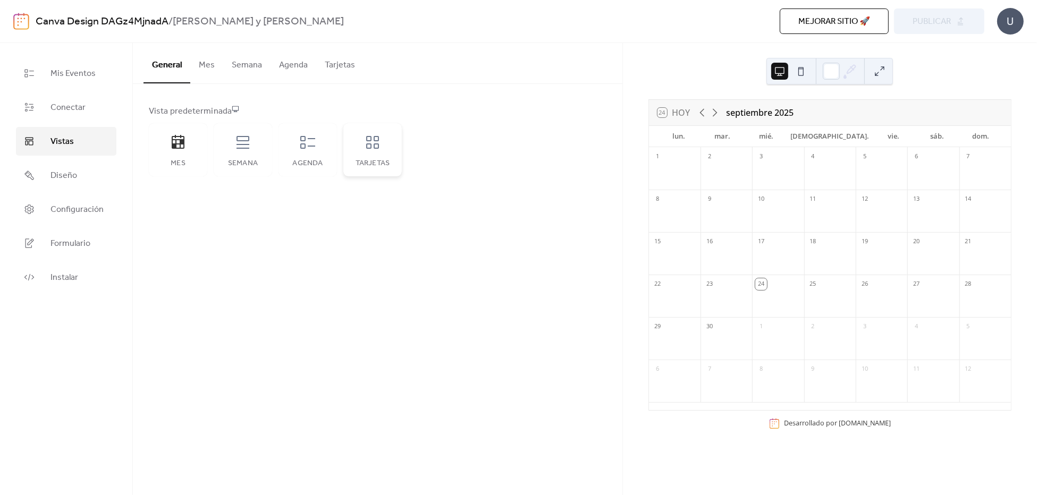
click at [374, 146] on icon at bounding box center [372, 142] width 13 height 13
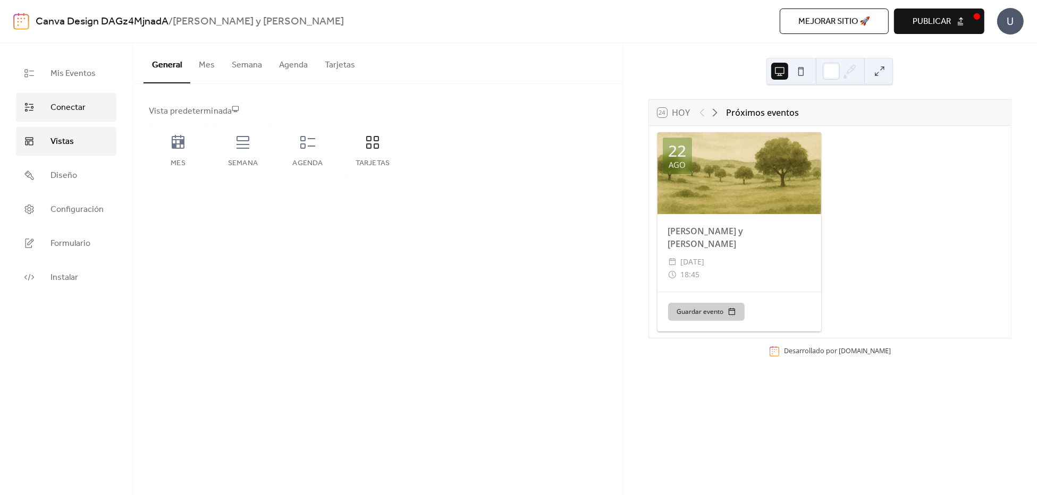
click at [86, 111] on link "Conectar" at bounding box center [66, 107] width 100 height 29
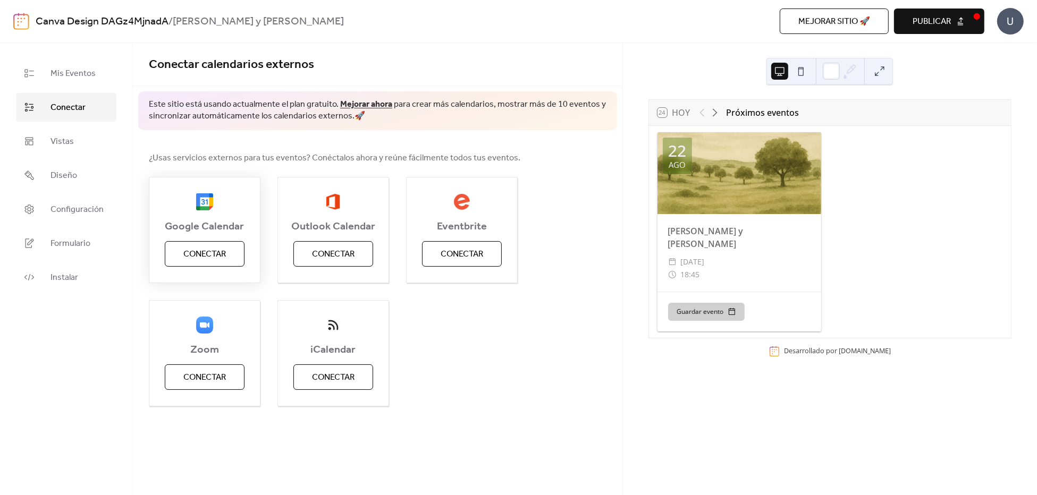
click at [197, 265] on button "Conectar" at bounding box center [205, 254] width 80 height 26
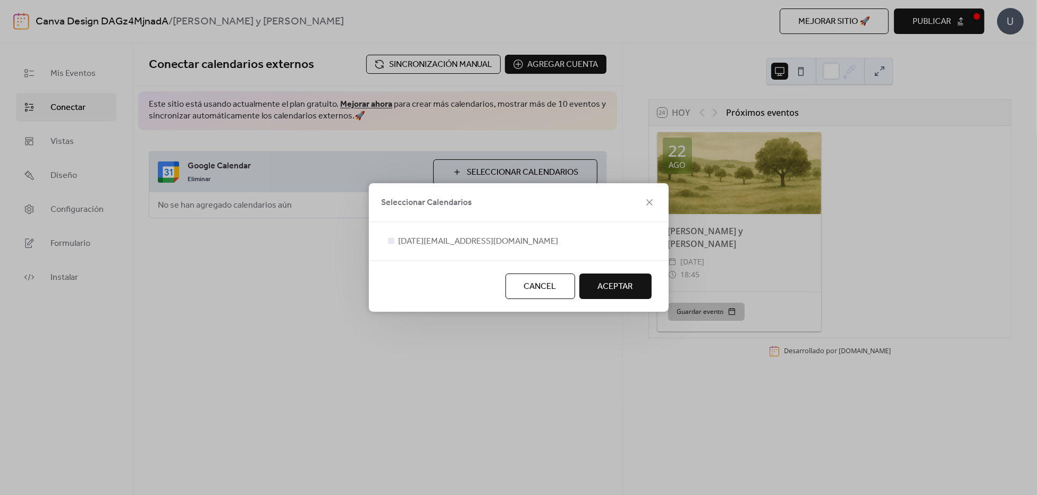
click at [444, 259] on div at bounding box center [519, 254] width 266 height 13
click at [421, 245] on span "[DATE][EMAIL_ADDRESS][DOMAIN_NAME]" at bounding box center [479, 241] width 160 height 13
click at [649, 203] on icon at bounding box center [649, 202] width 6 height 6
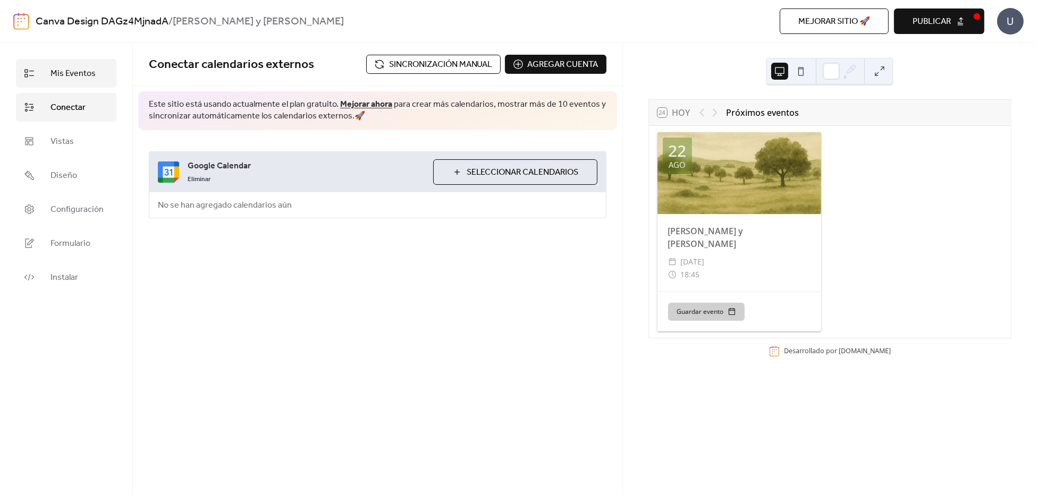
click at [81, 74] on span "Mis Eventos" at bounding box center [72, 73] width 45 height 13
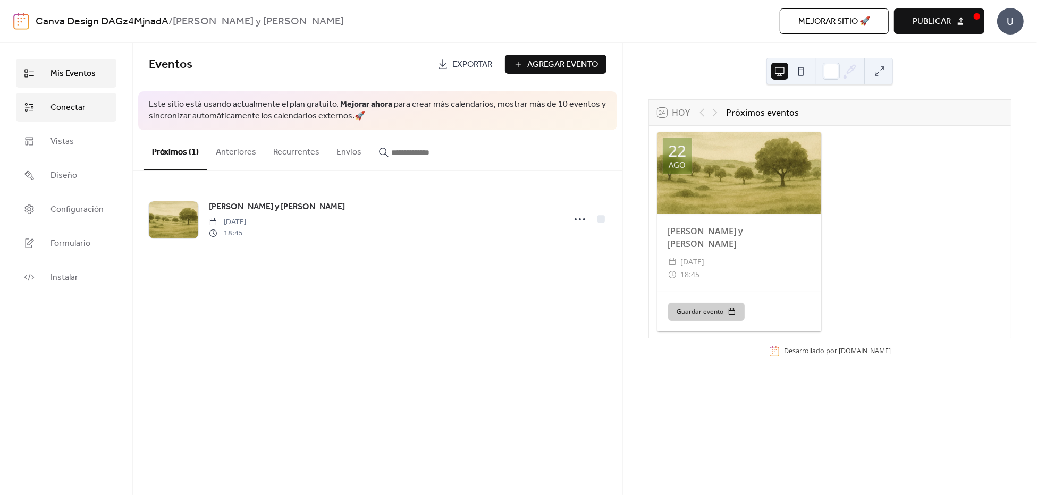
click at [87, 111] on link "Conectar" at bounding box center [66, 107] width 100 height 29
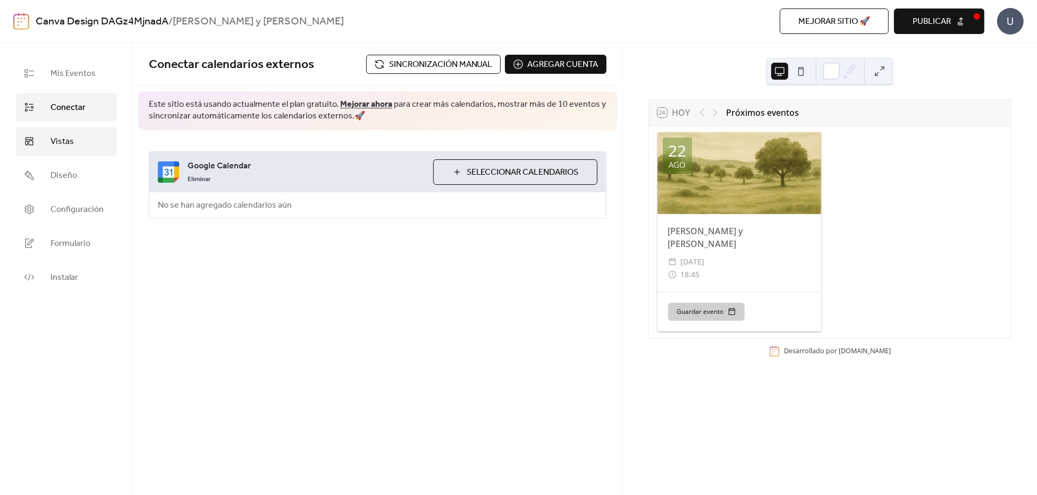
click at [81, 147] on link "Vistas" at bounding box center [66, 141] width 100 height 29
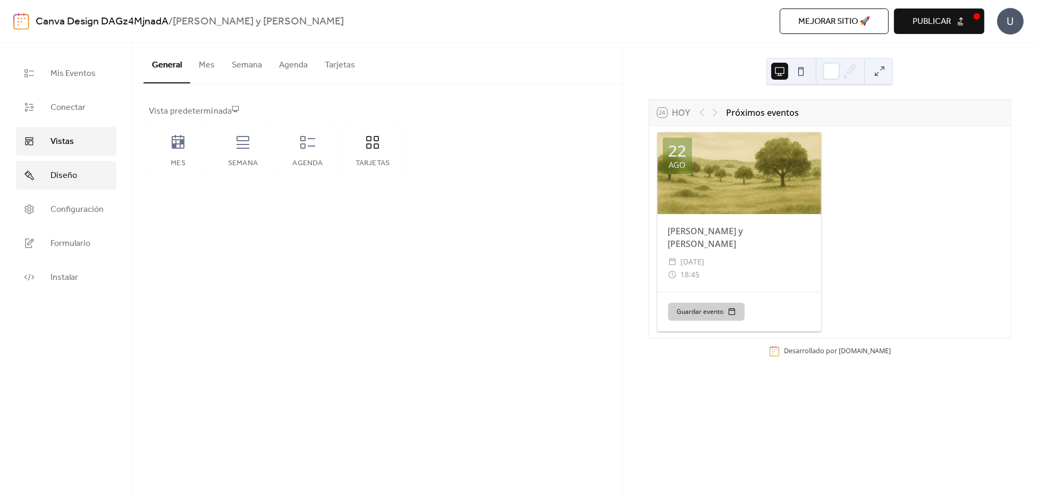
click at [79, 180] on link "Diseño" at bounding box center [66, 175] width 100 height 29
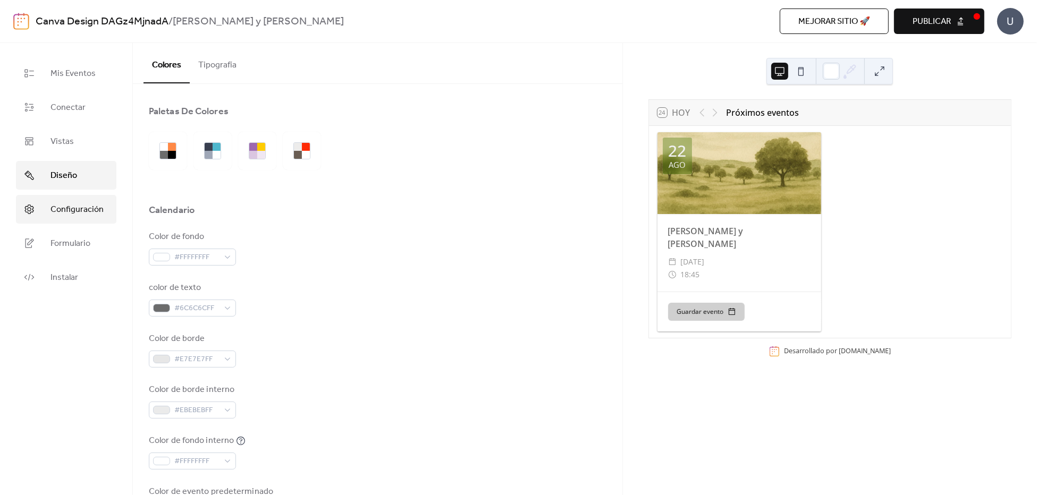
click at [92, 210] on span "Configuración" at bounding box center [76, 210] width 53 height 13
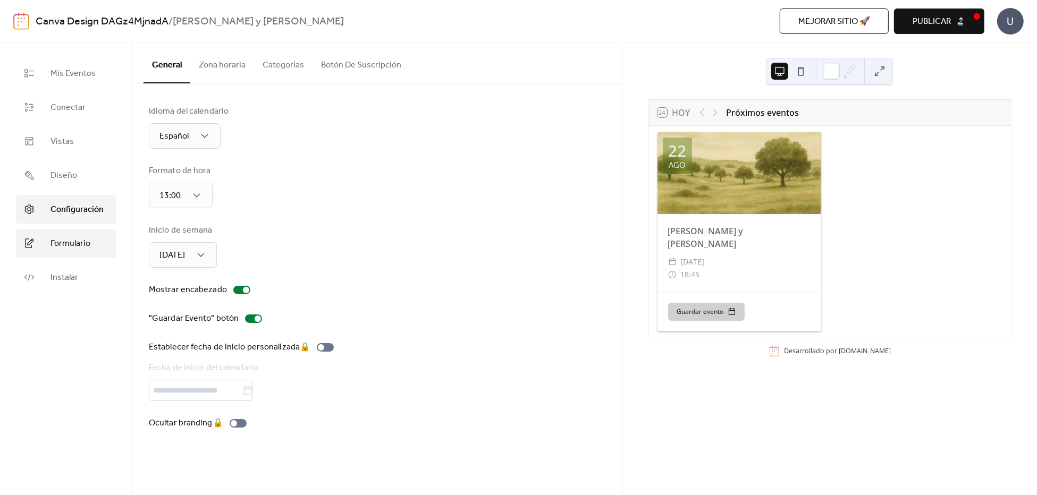
click at [83, 253] on link "Formulario" at bounding box center [66, 243] width 100 height 29
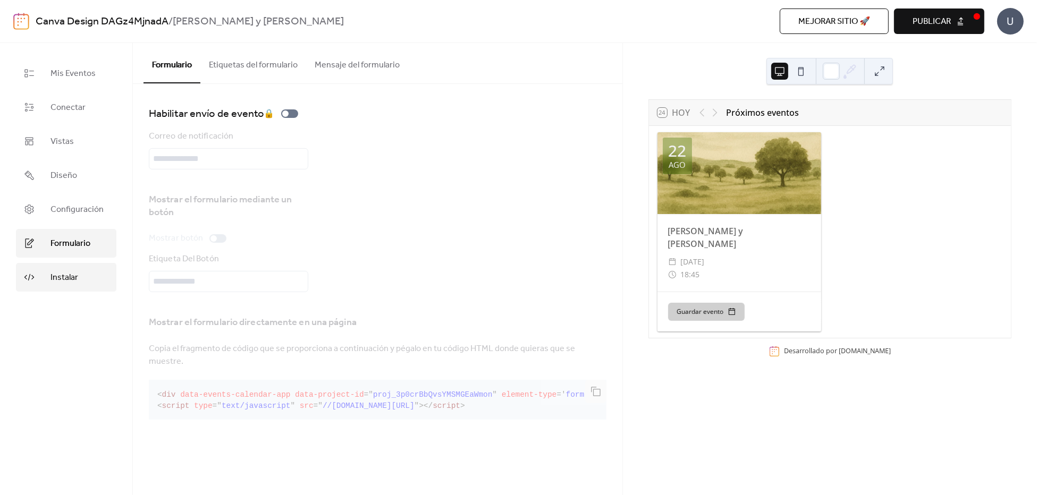
click at [79, 285] on link "Instalar" at bounding box center [66, 277] width 100 height 29
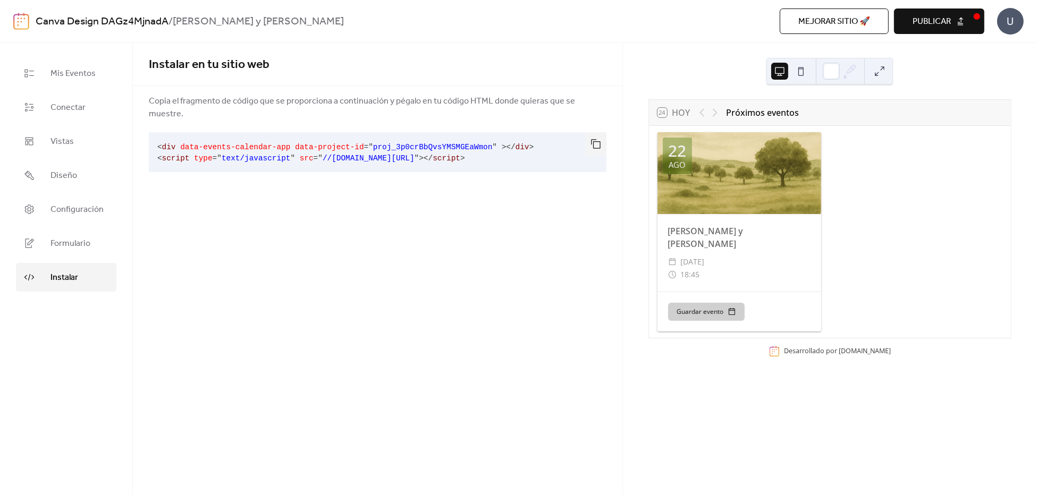
click at [595, 135] on button "button" at bounding box center [595, 143] width 21 height 23
click at [597, 136] on button "button" at bounding box center [595, 143] width 21 height 23
click at [593, 136] on button "button" at bounding box center [595, 143] width 21 height 23
click at [600, 140] on button "button" at bounding box center [595, 143] width 21 height 23
click at [954, 26] on button "Publicar" at bounding box center [939, 22] width 90 height 26
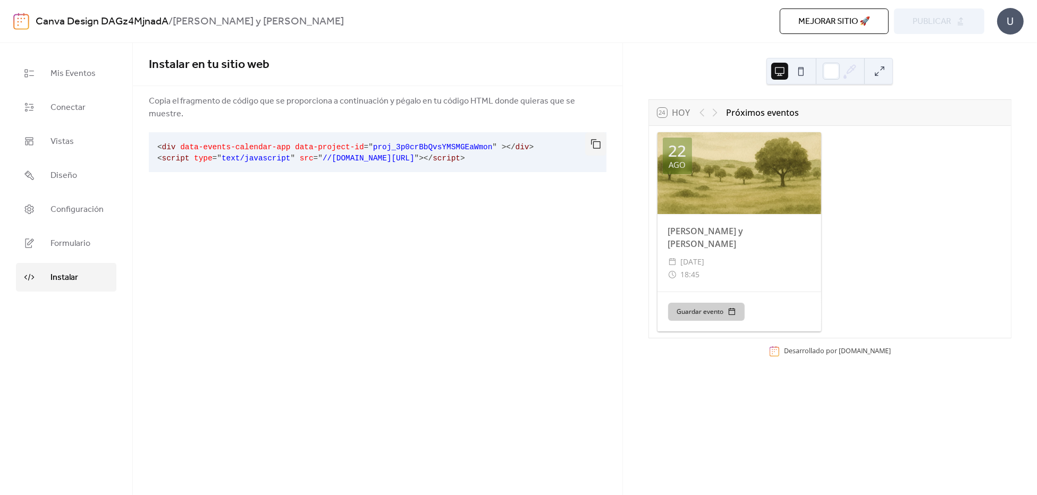
click at [591, 140] on button "button" at bounding box center [595, 143] width 21 height 23
